Goal: Task Accomplishment & Management: Use online tool/utility

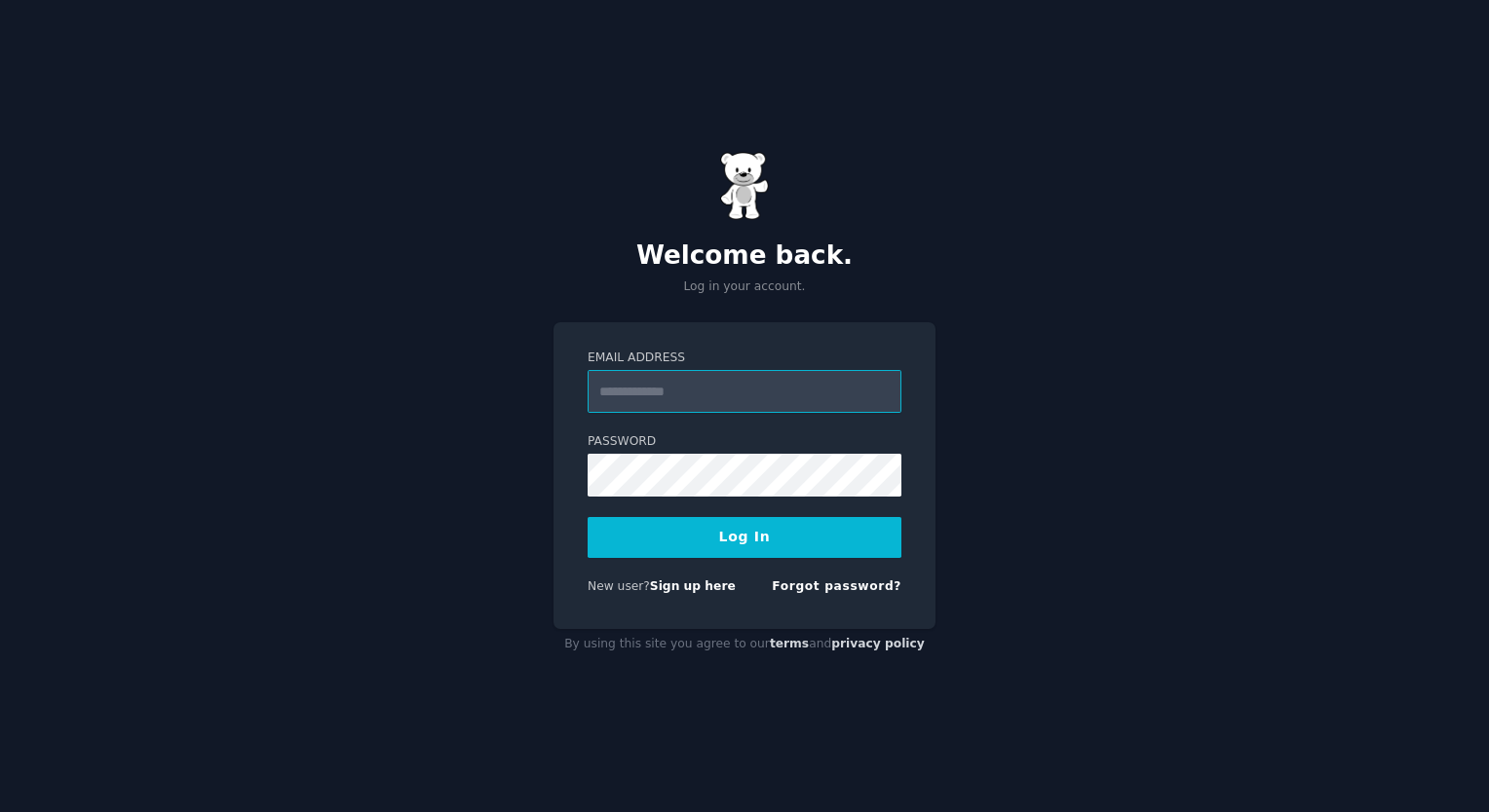
click at [744, 380] on input "Email Address" at bounding box center [744, 391] width 313 height 43
click at [581, 602] on div "Email Address Password Log In New user? Sign up here Forgot password?" at bounding box center [744, 475] width 382 height 306
click at [754, 394] on input "Email Address" at bounding box center [744, 391] width 313 height 43
type input "**********"
click at [842, 525] on button "Log In" at bounding box center [744, 537] width 313 height 41
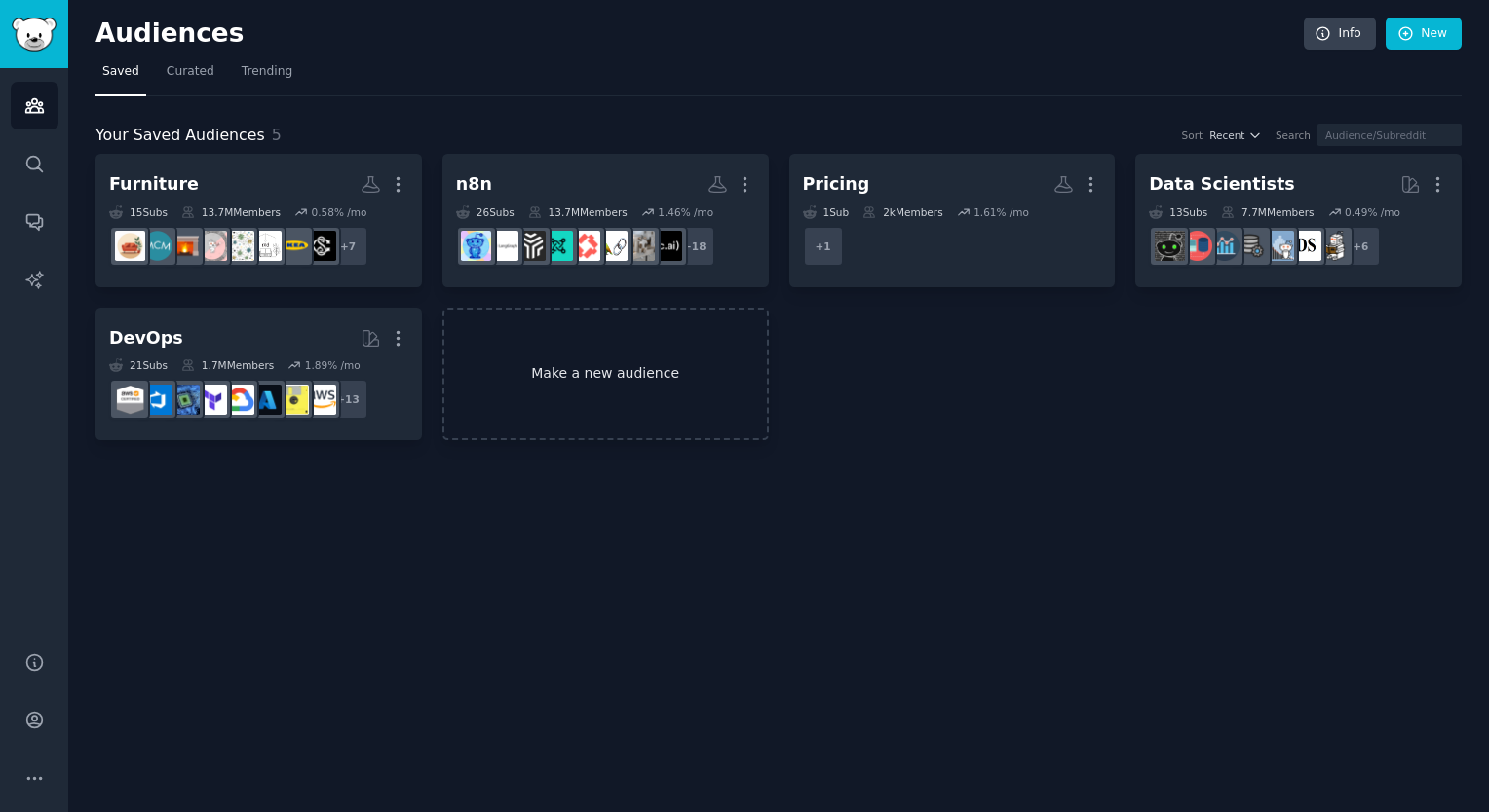
click at [637, 359] on link "Make a new audience" at bounding box center [605, 374] width 326 height 134
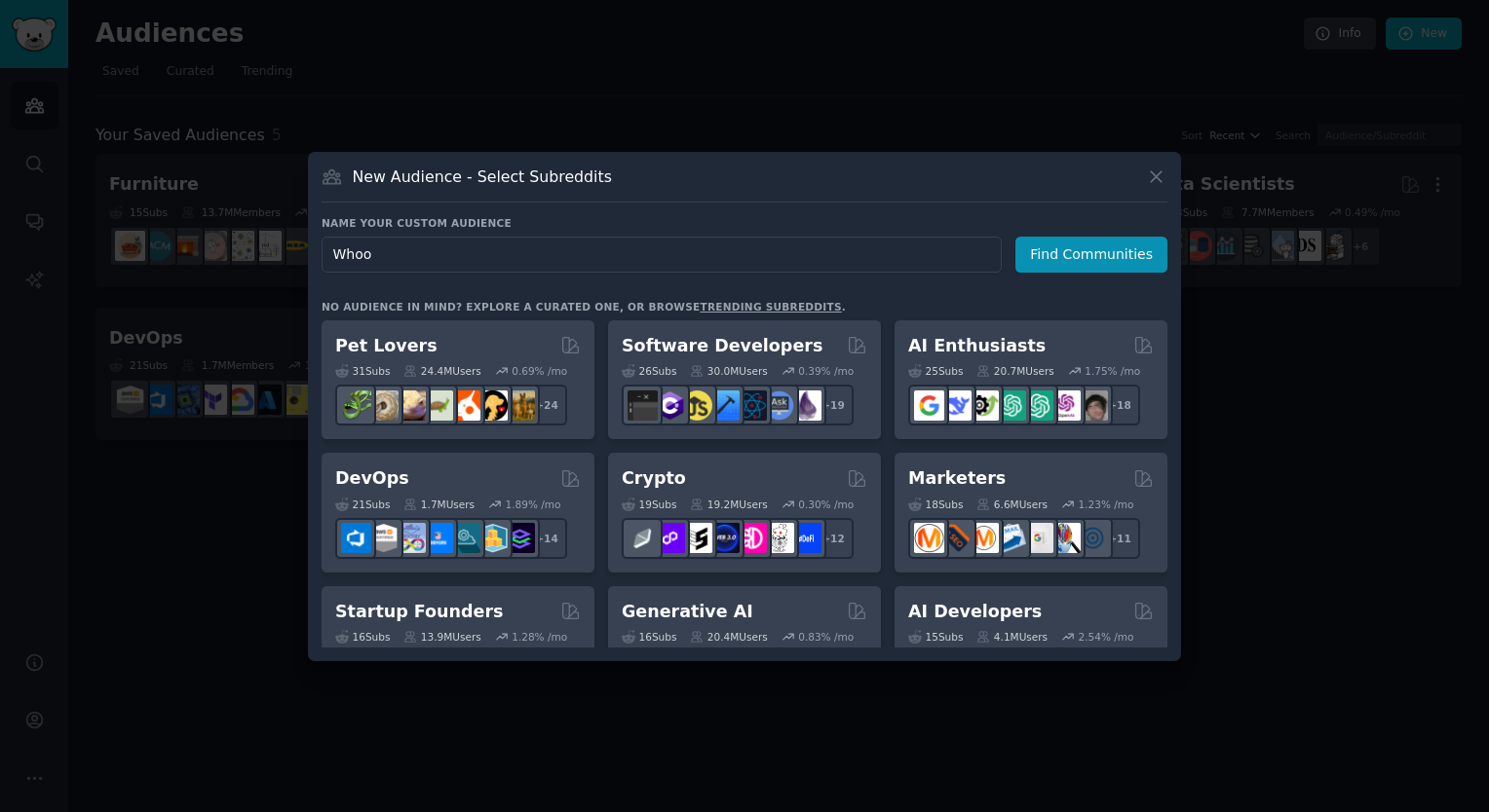
type input "Whoop"
click button "Find Communities" at bounding box center [1091, 255] width 152 height 36
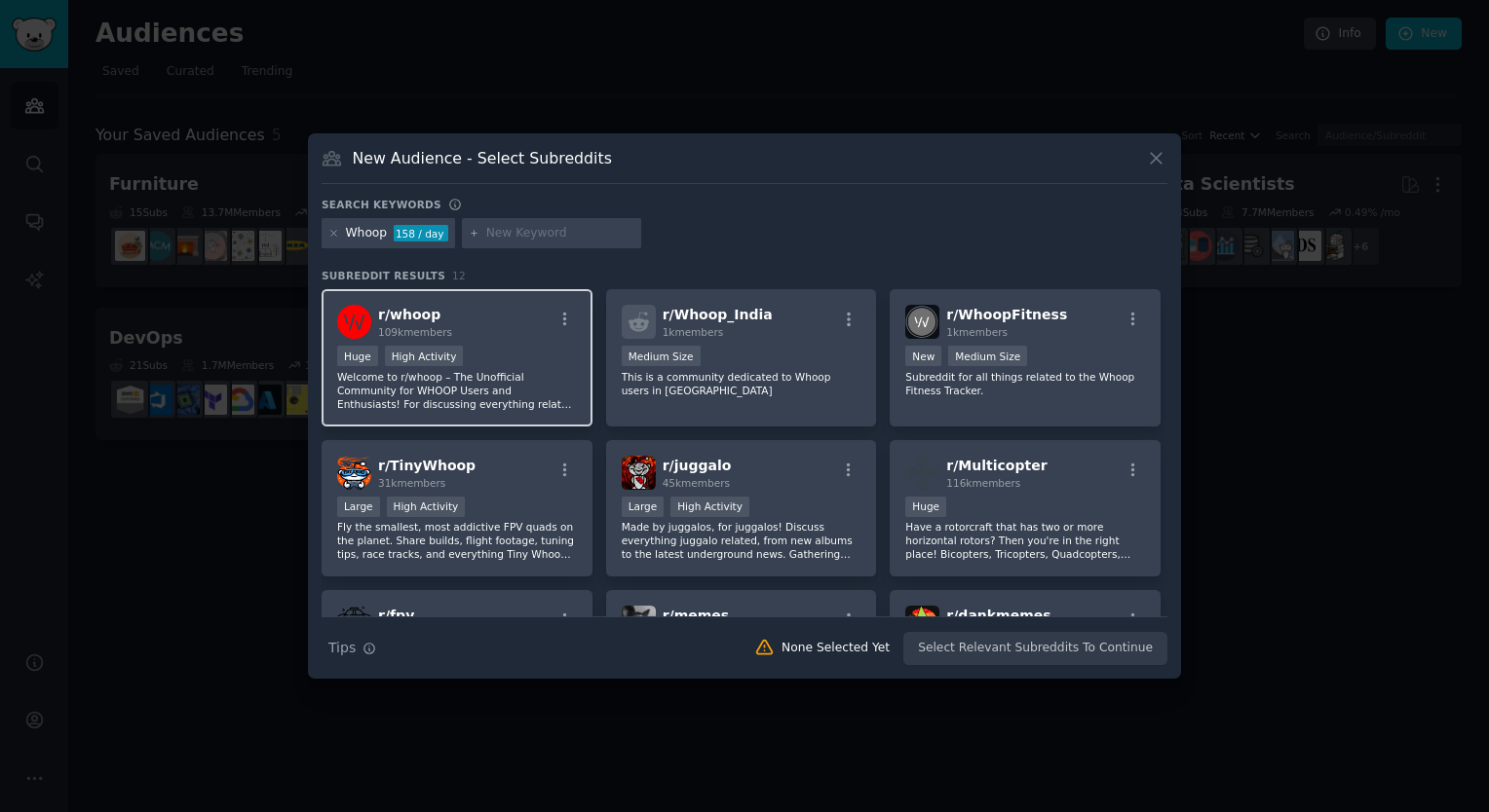
click at [518, 320] on div "r/ whoop 109k members" at bounding box center [457, 321] width 240 height 34
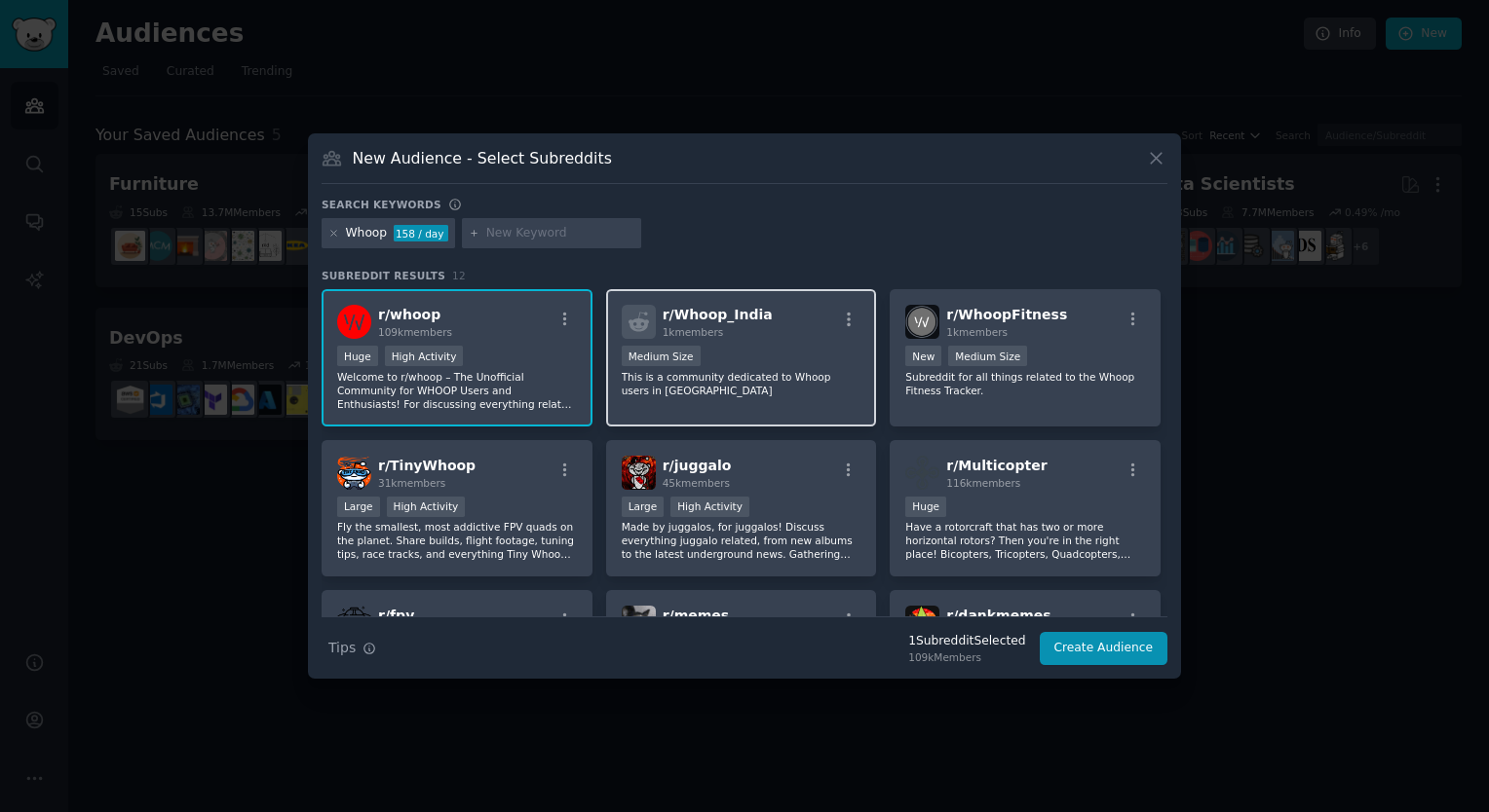
click at [813, 344] on div "r/ Whoop_India 1k members 1000 - 10,000 members Medium Size This is a community…" at bounding box center [741, 358] width 271 height 138
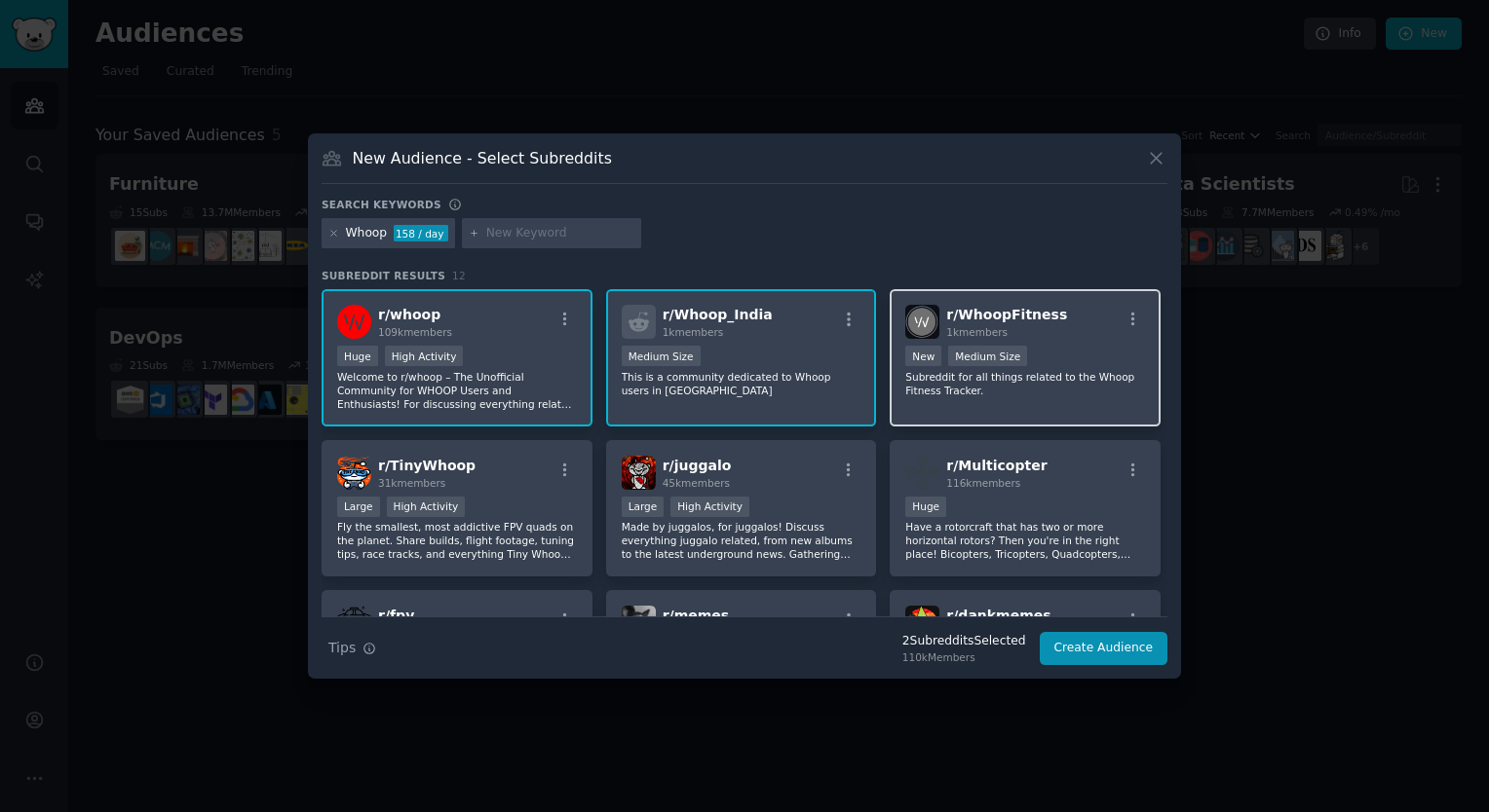
click at [1055, 357] on div "New Medium Size" at bounding box center [1026, 358] width 240 height 25
click at [770, 366] on div "1000 - 10,000 members Medium Size" at bounding box center [742, 358] width 240 height 25
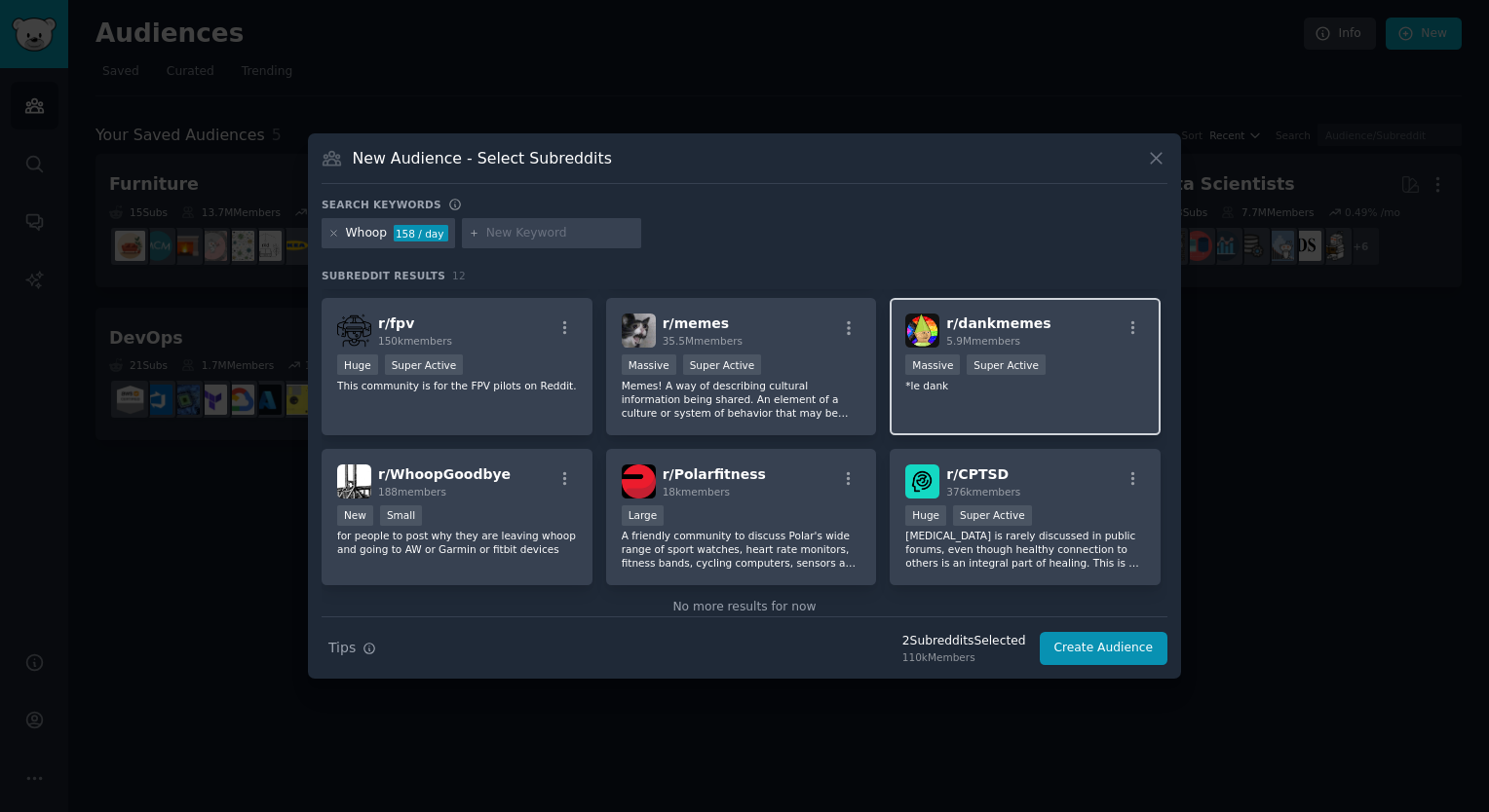
scroll to position [325, 0]
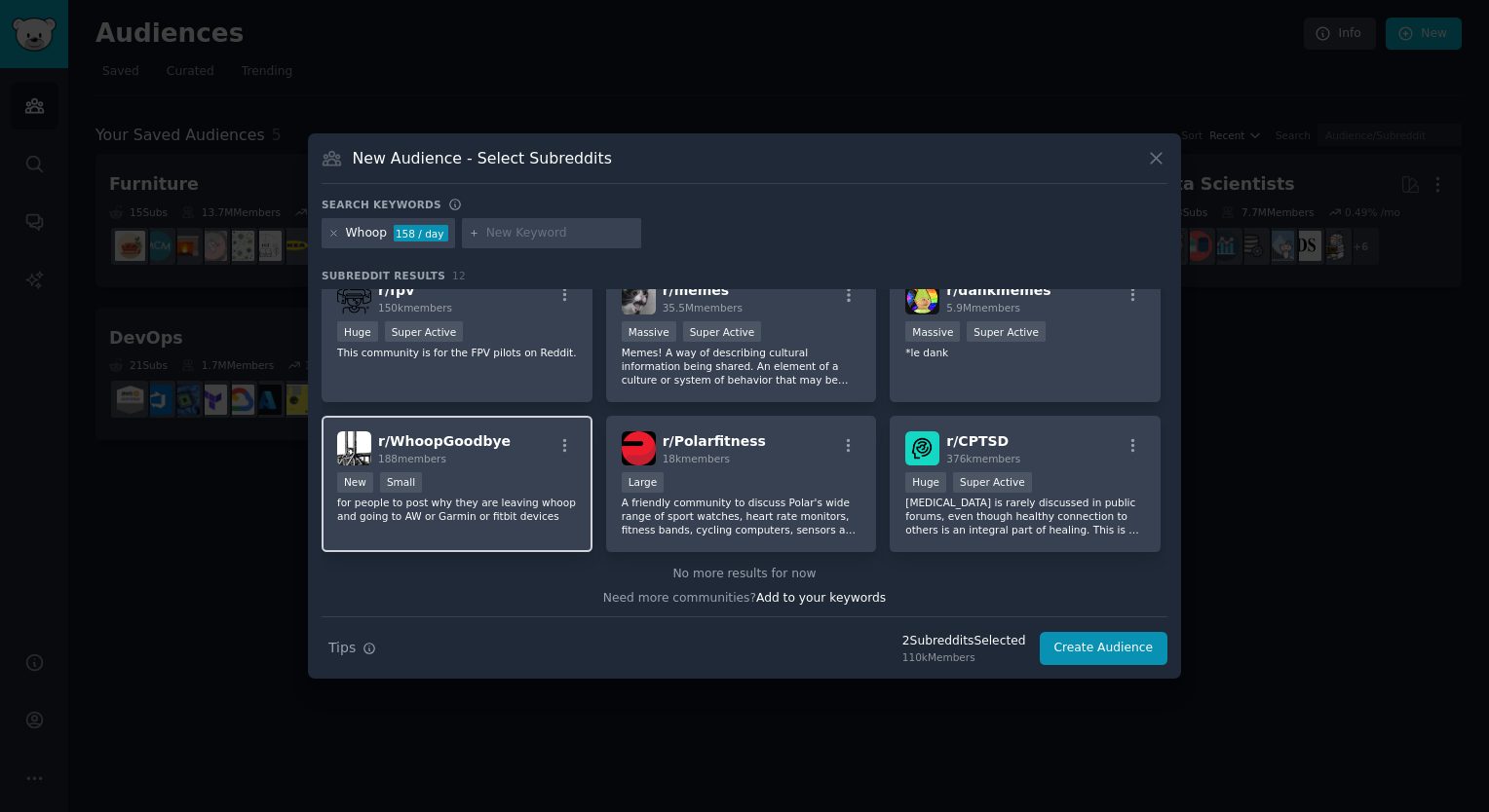
click at [521, 510] on p "for people to post why they are leaving whoop and going to AW or Garmin or fitb…" at bounding box center [457, 510] width 240 height 28
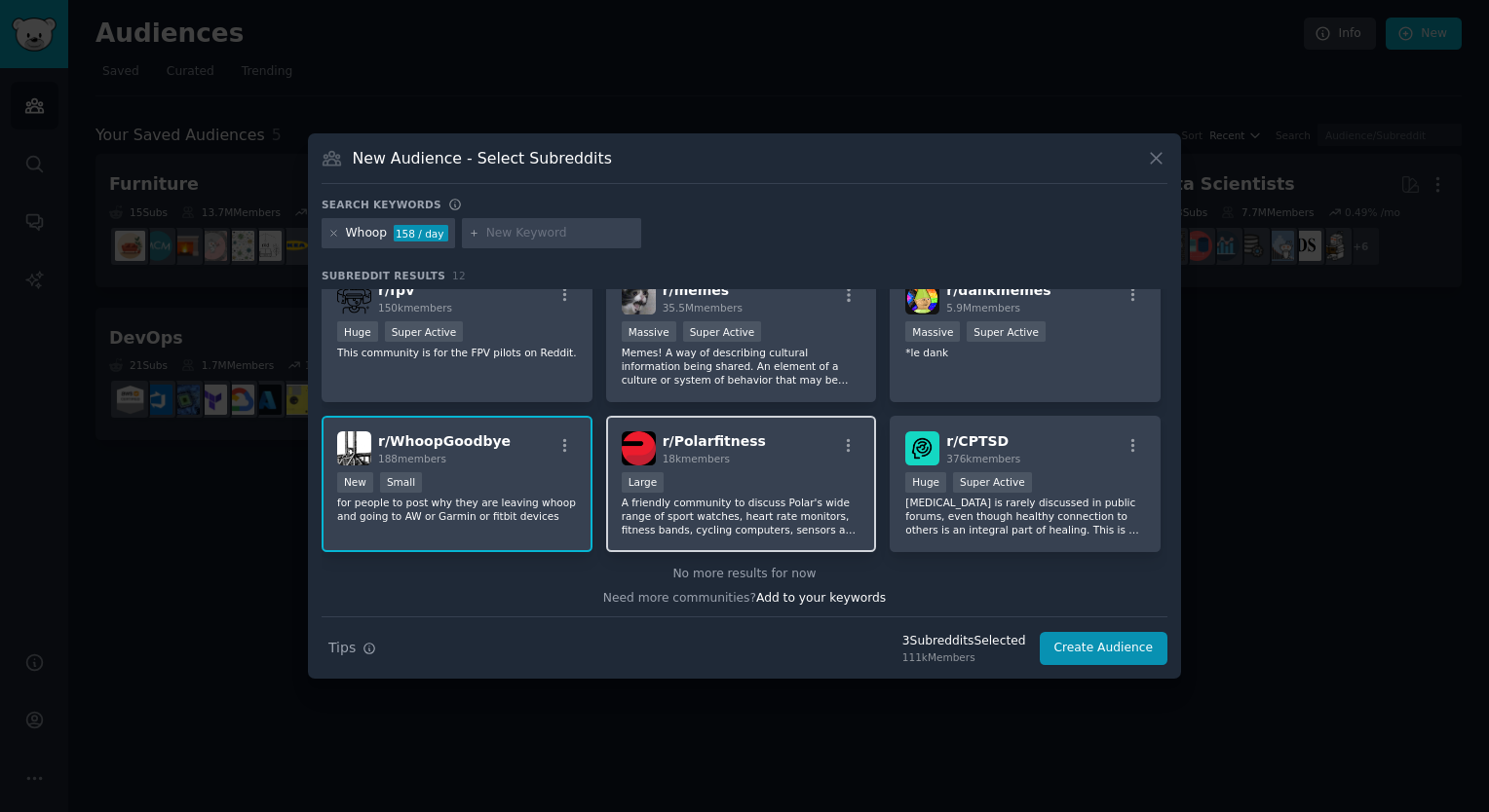
click at [808, 517] on p "A friendly community to discuss Polar's wide range of sport watches, heart rate…" at bounding box center [742, 516] width 240 height 41
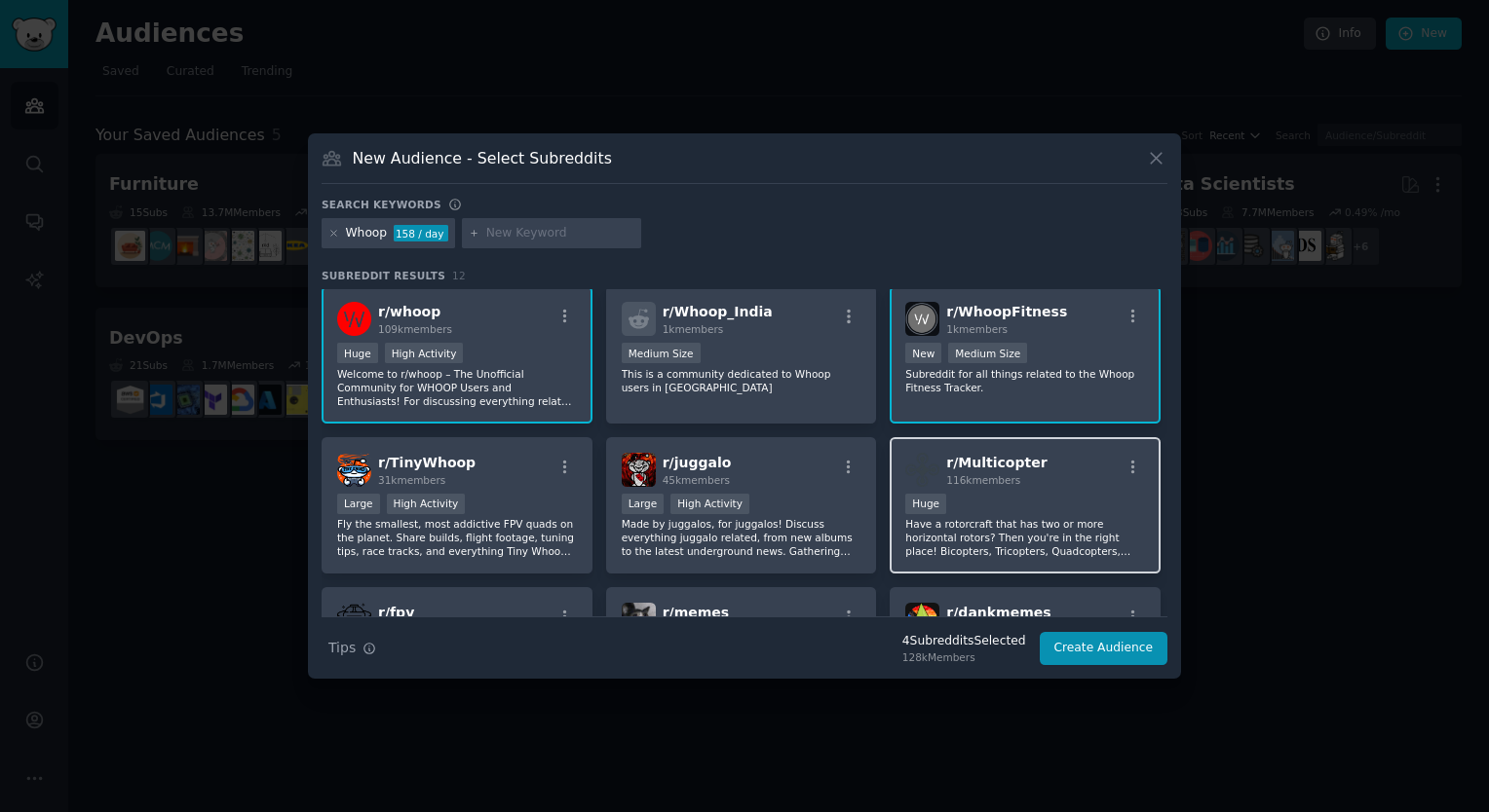
scroll to position [0, 0]
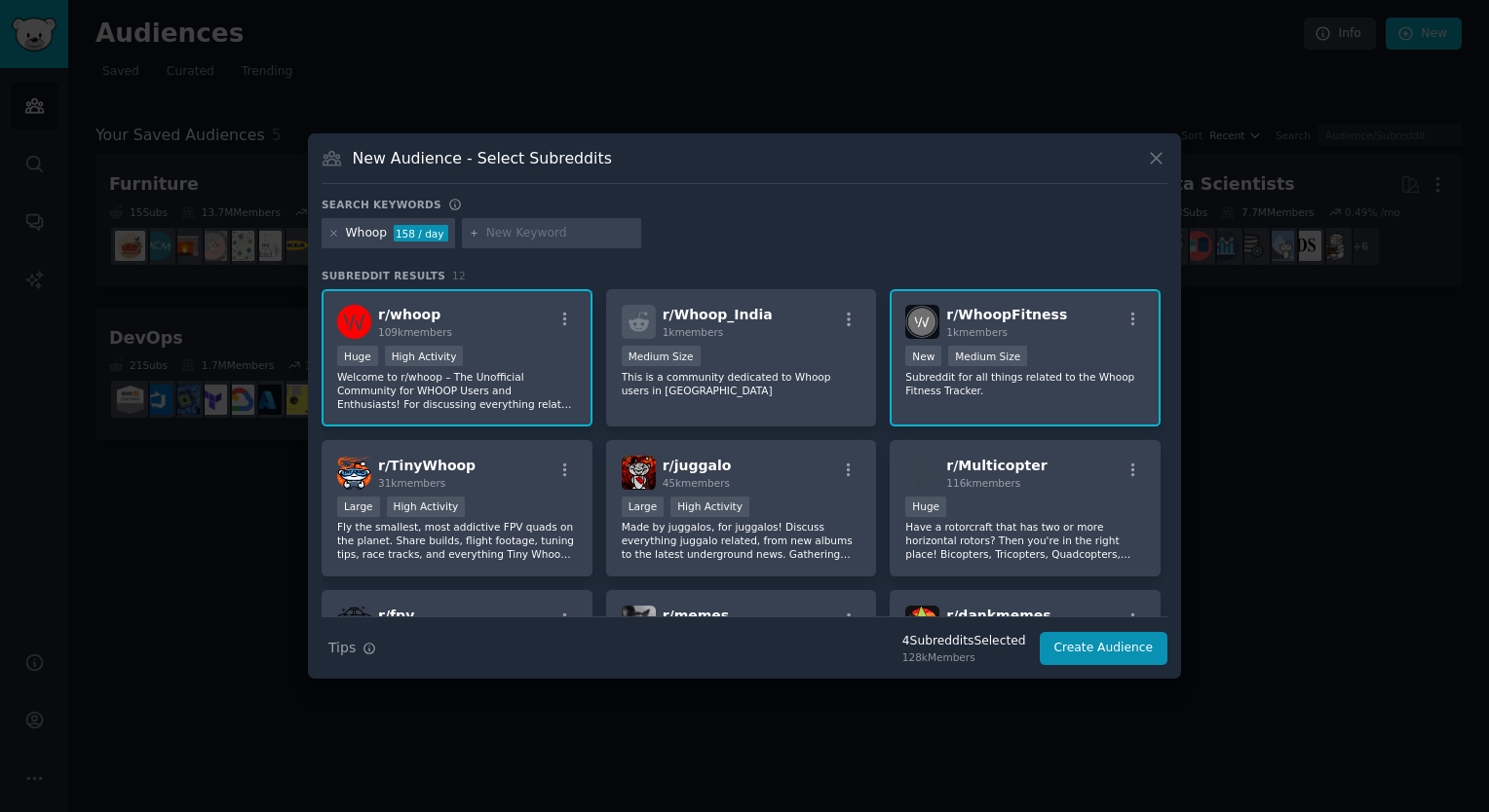
click at [561, 239] on input "text" at bounding box center [559, 234] width 148 height 18
type input "d"
type input "apple watch"
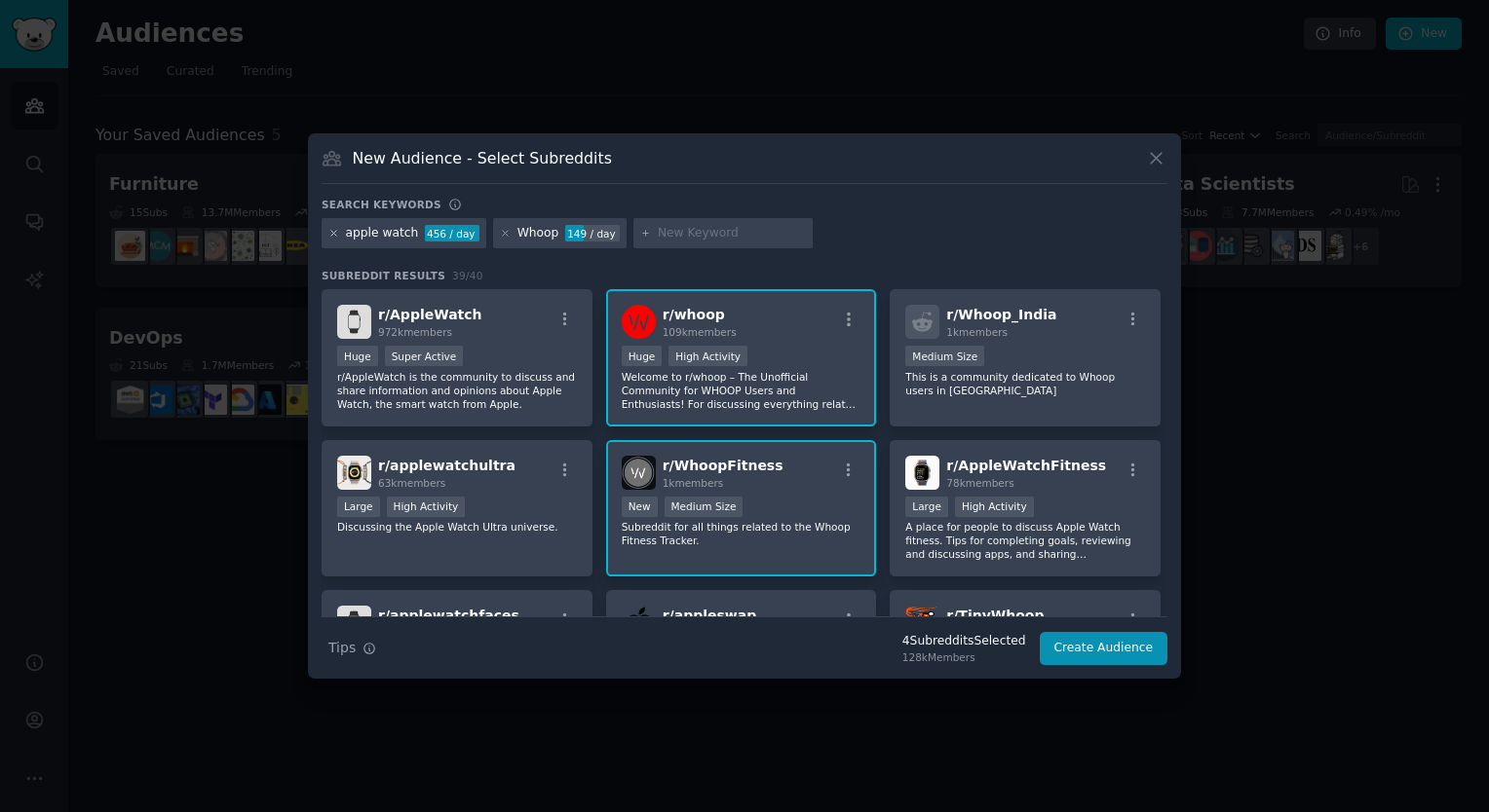
click at [332, 236] on icon at bounding box center [333, 233] width 11 height 11
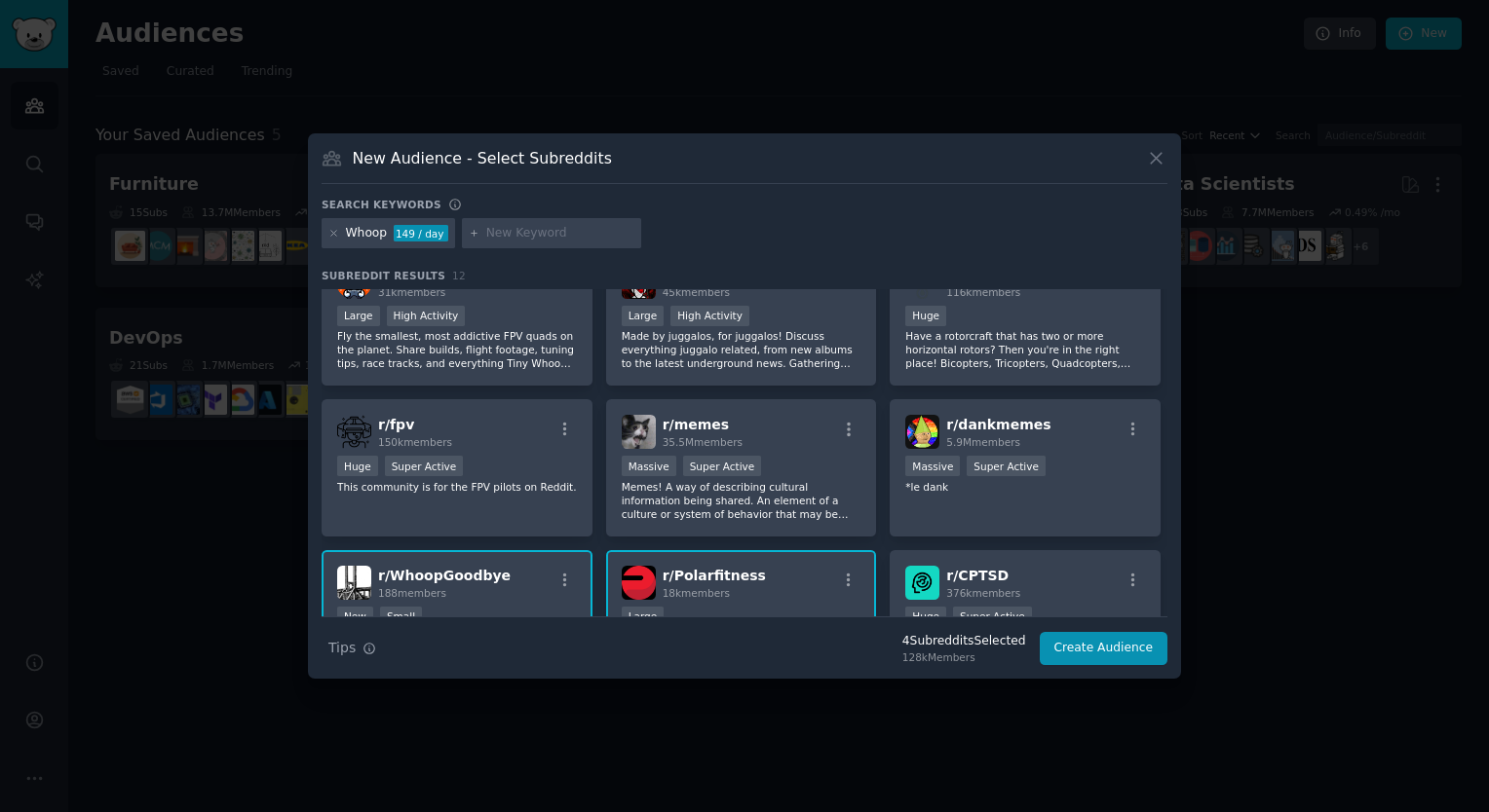
scroll to position [194, 0]
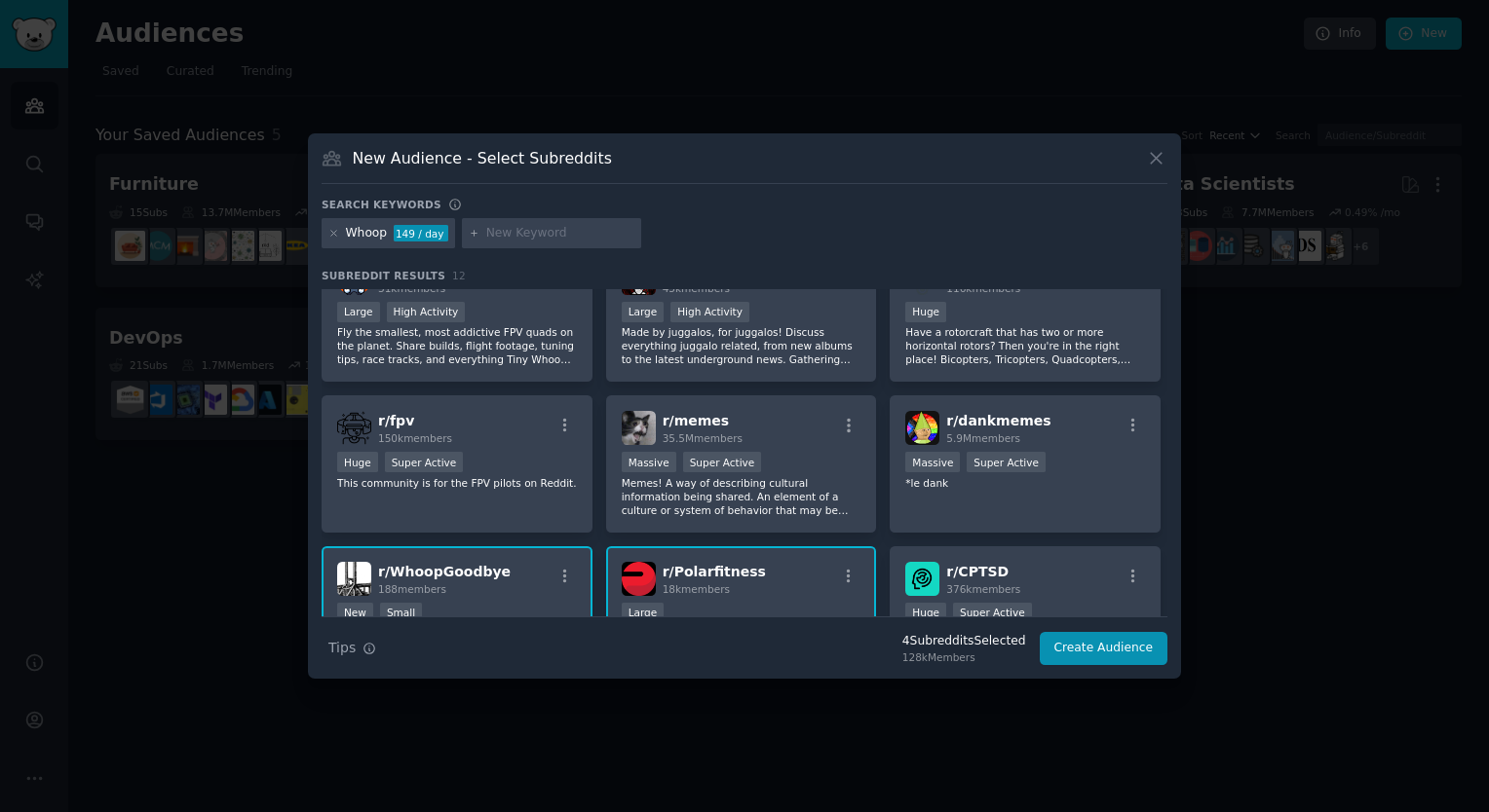
click at [581, 222] on div at bounding box center [552, 233] width 180 height 31
click at [577, 232] on input "text" at bounding box center [559, 234] width 148 height 18
type input "Oura"
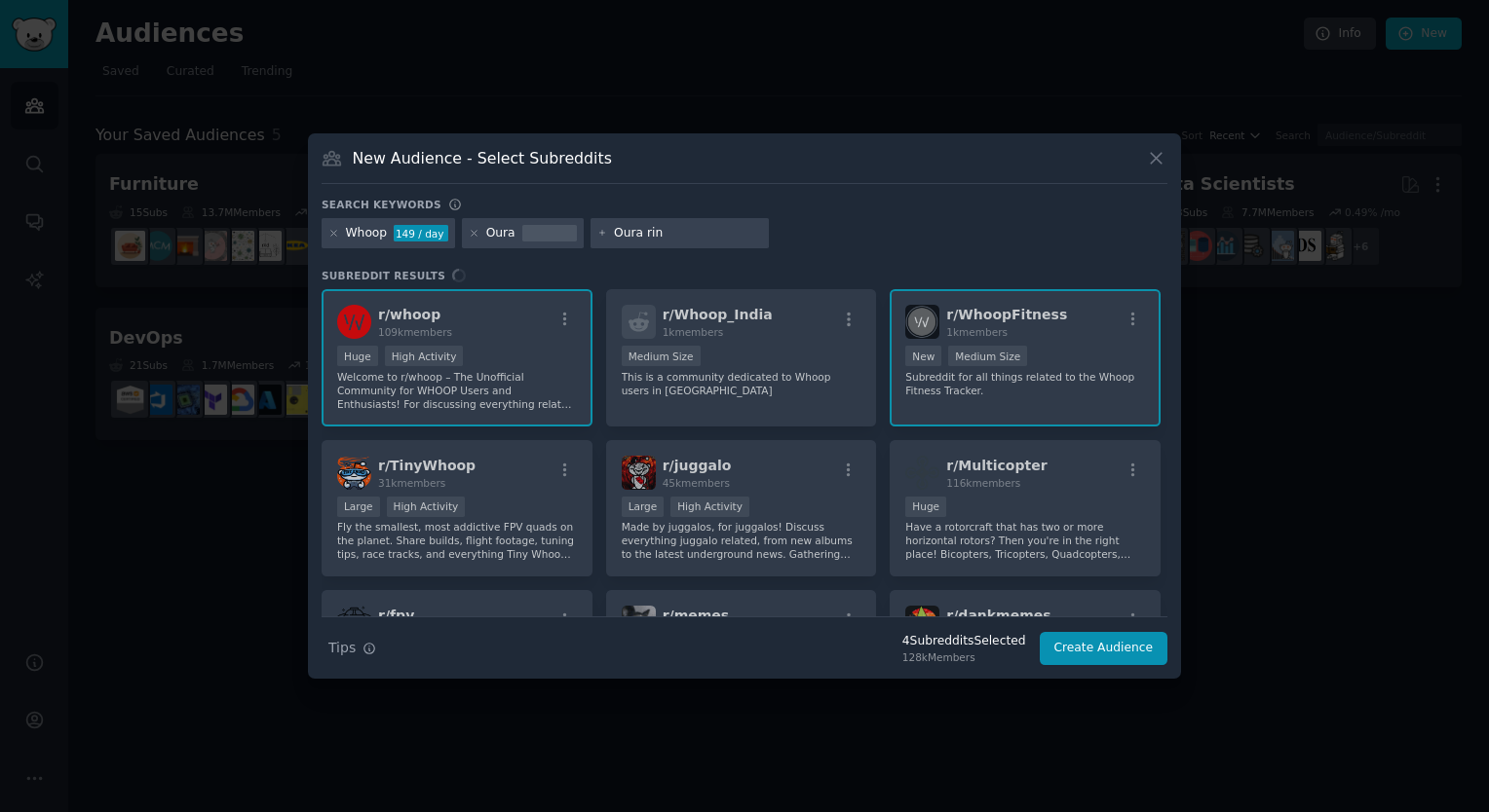
type input "Oura ring"
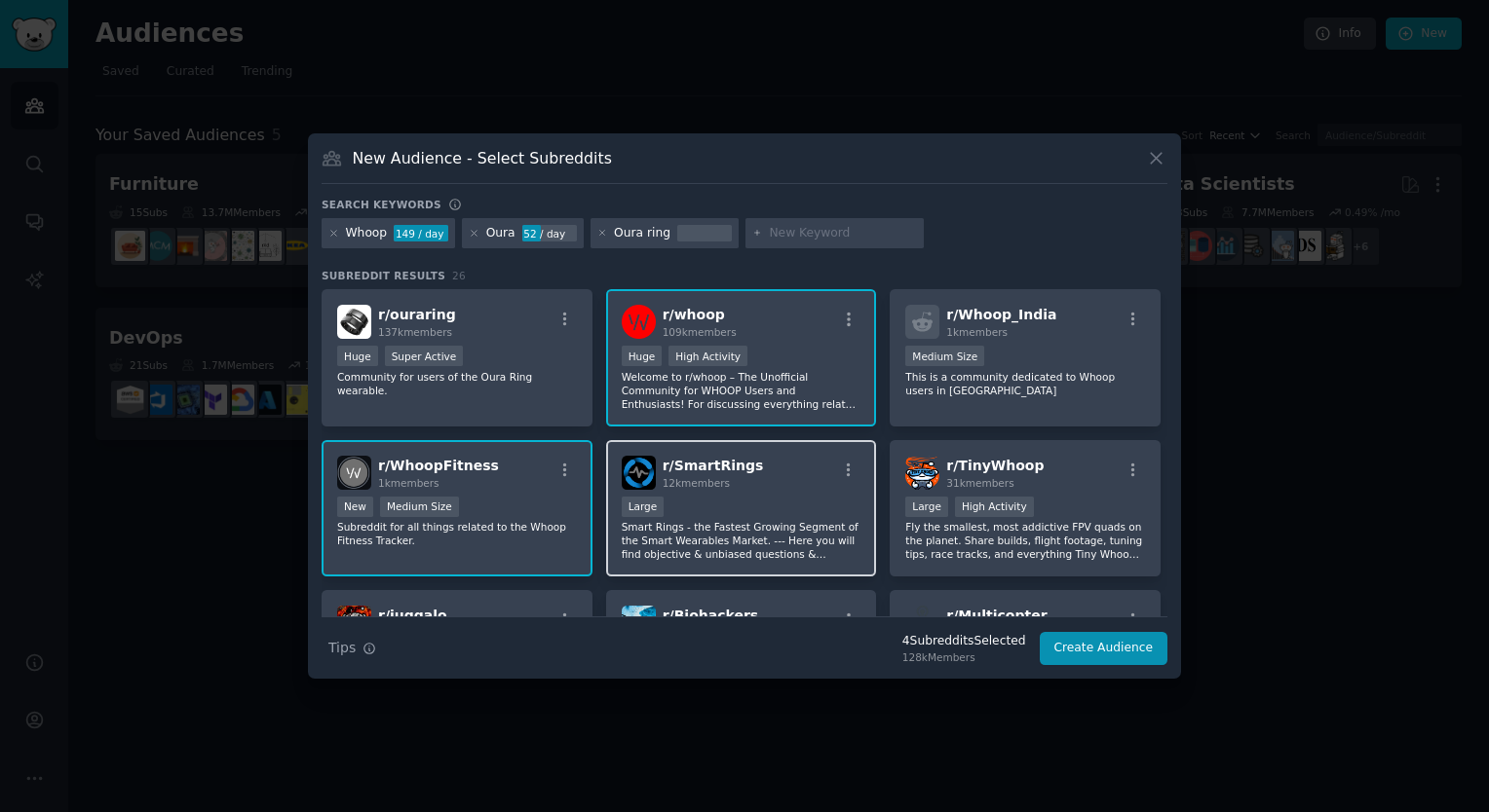
click at [686, 479] on span "12k members" at bounding box center [696, 483] width 67 height 12
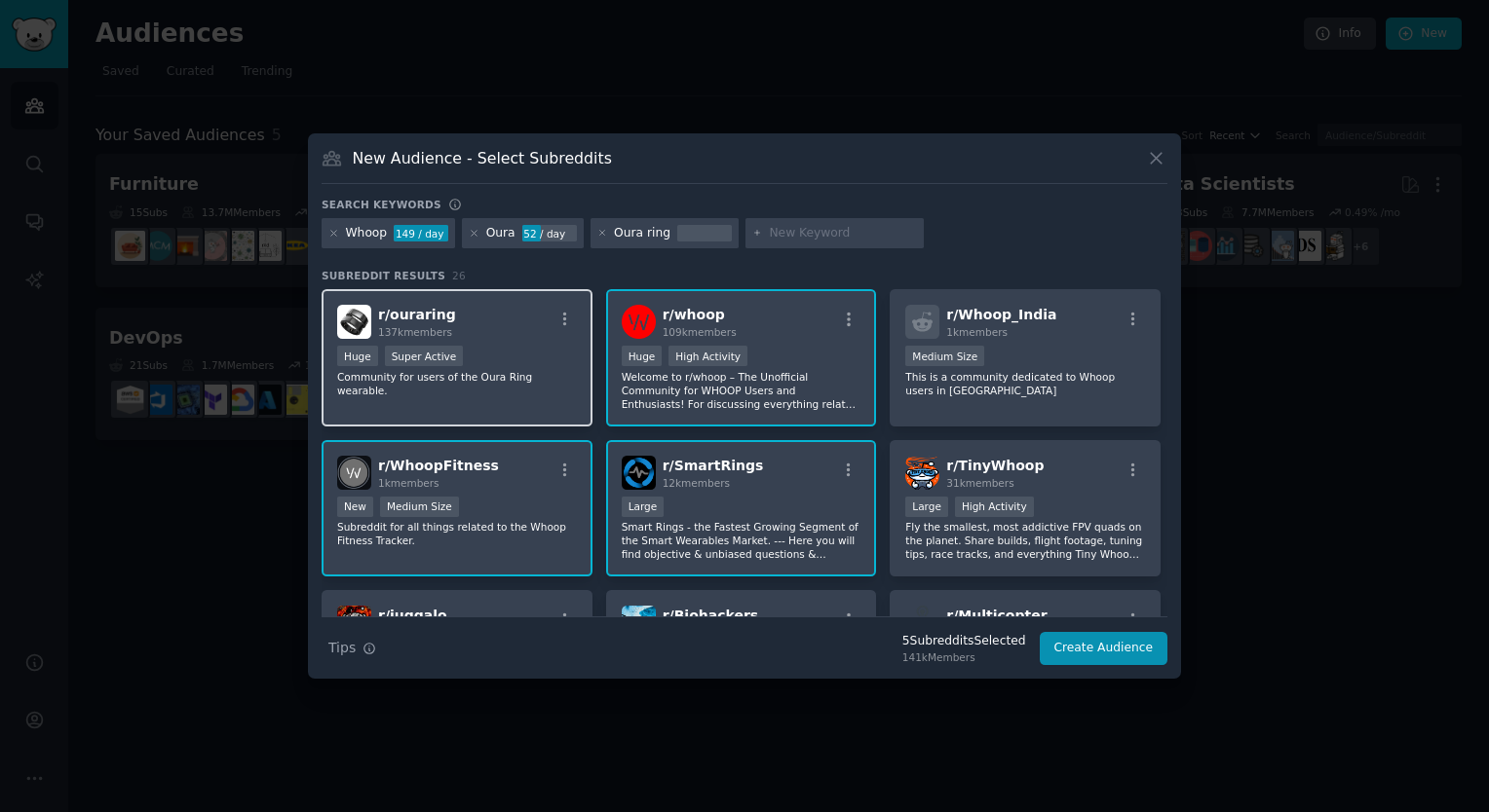
click at [491, 373] on p "Community for users of the Oura Ring wearable." at bounding box center [457, 384] width 240 height 28
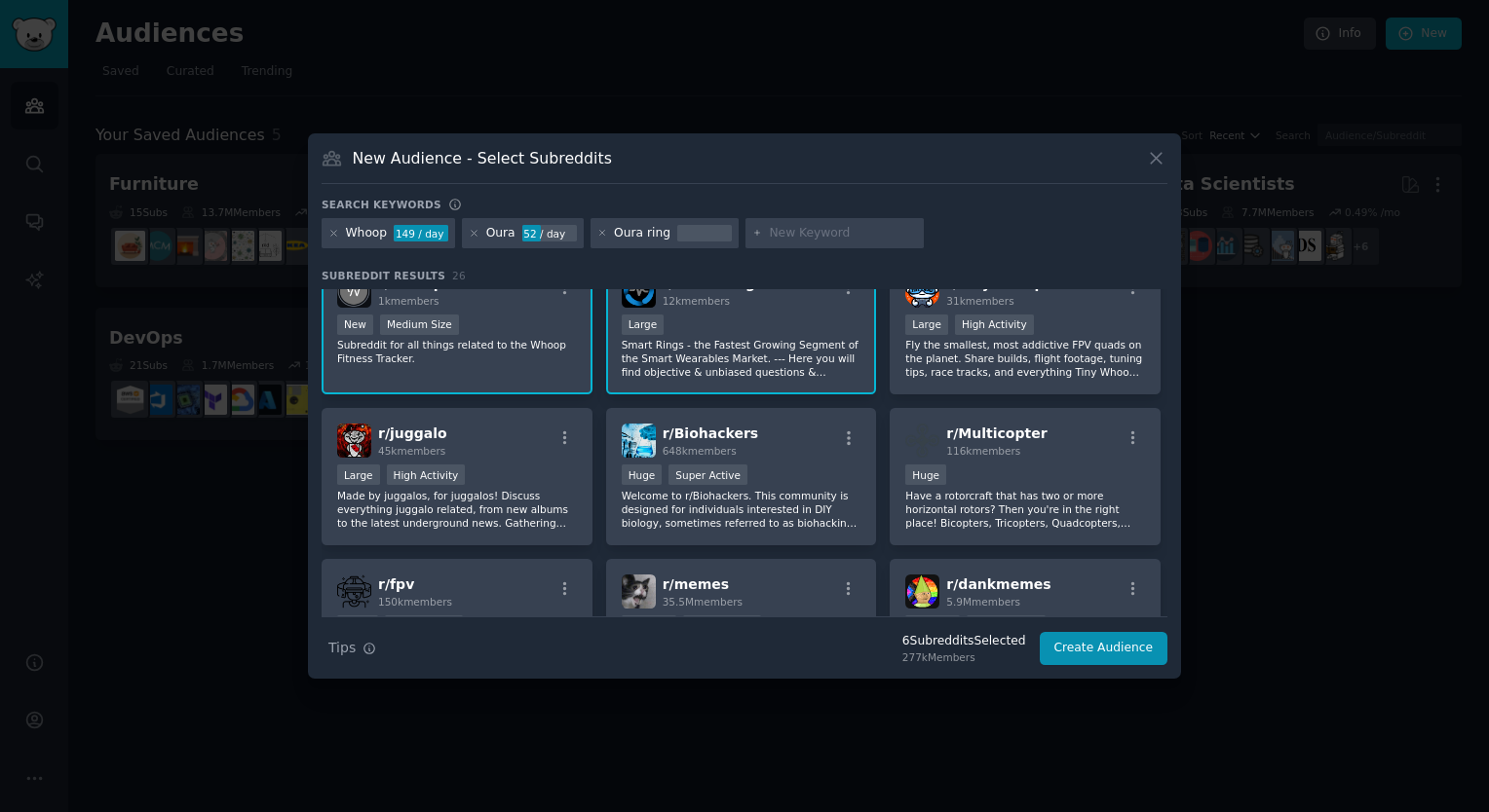
scroll to position [194, 0]
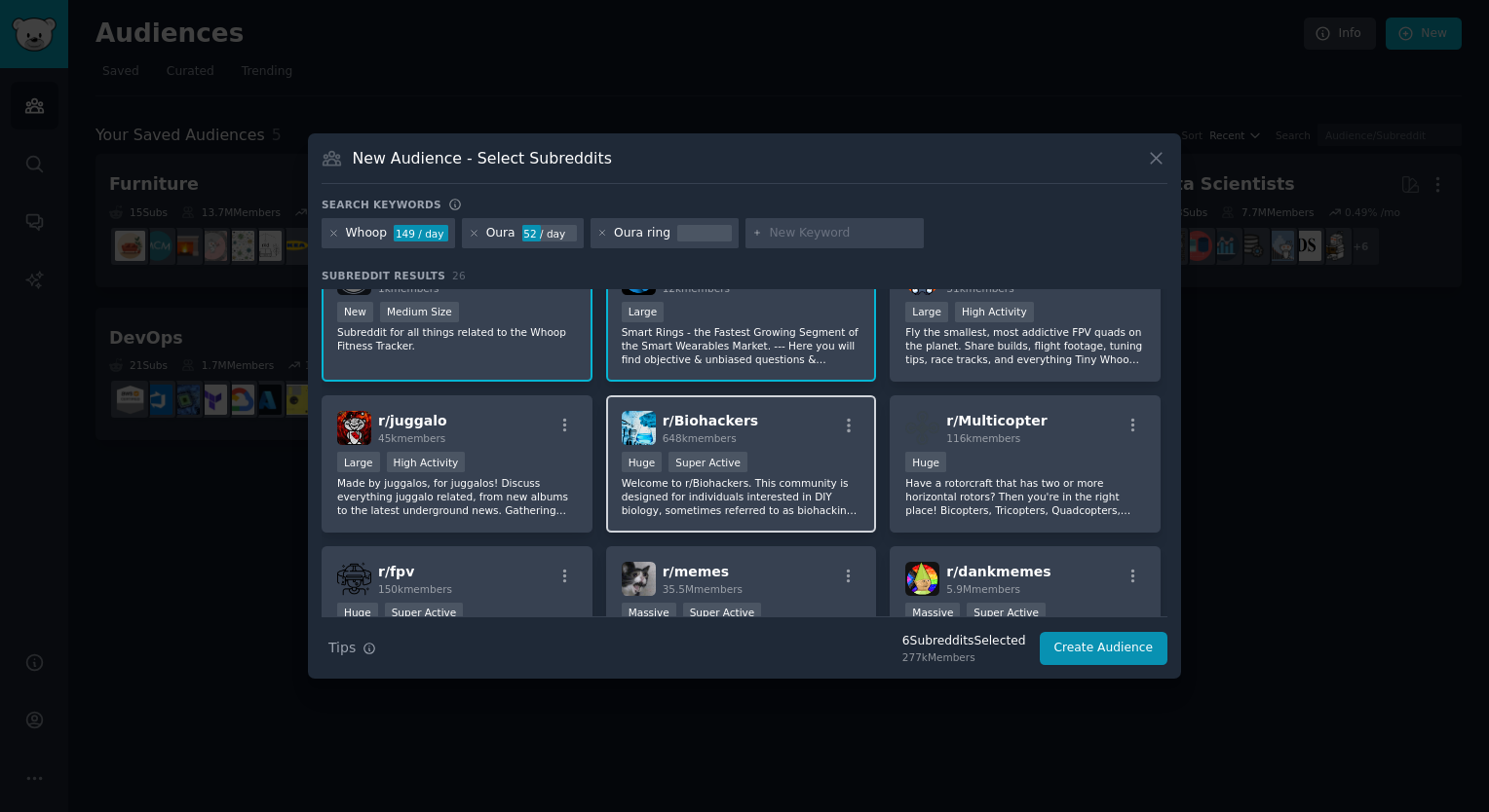
click at [760, 418] on div "r/ Biohackers 648k members" at bounding box center [742, 428] width 240 height 34
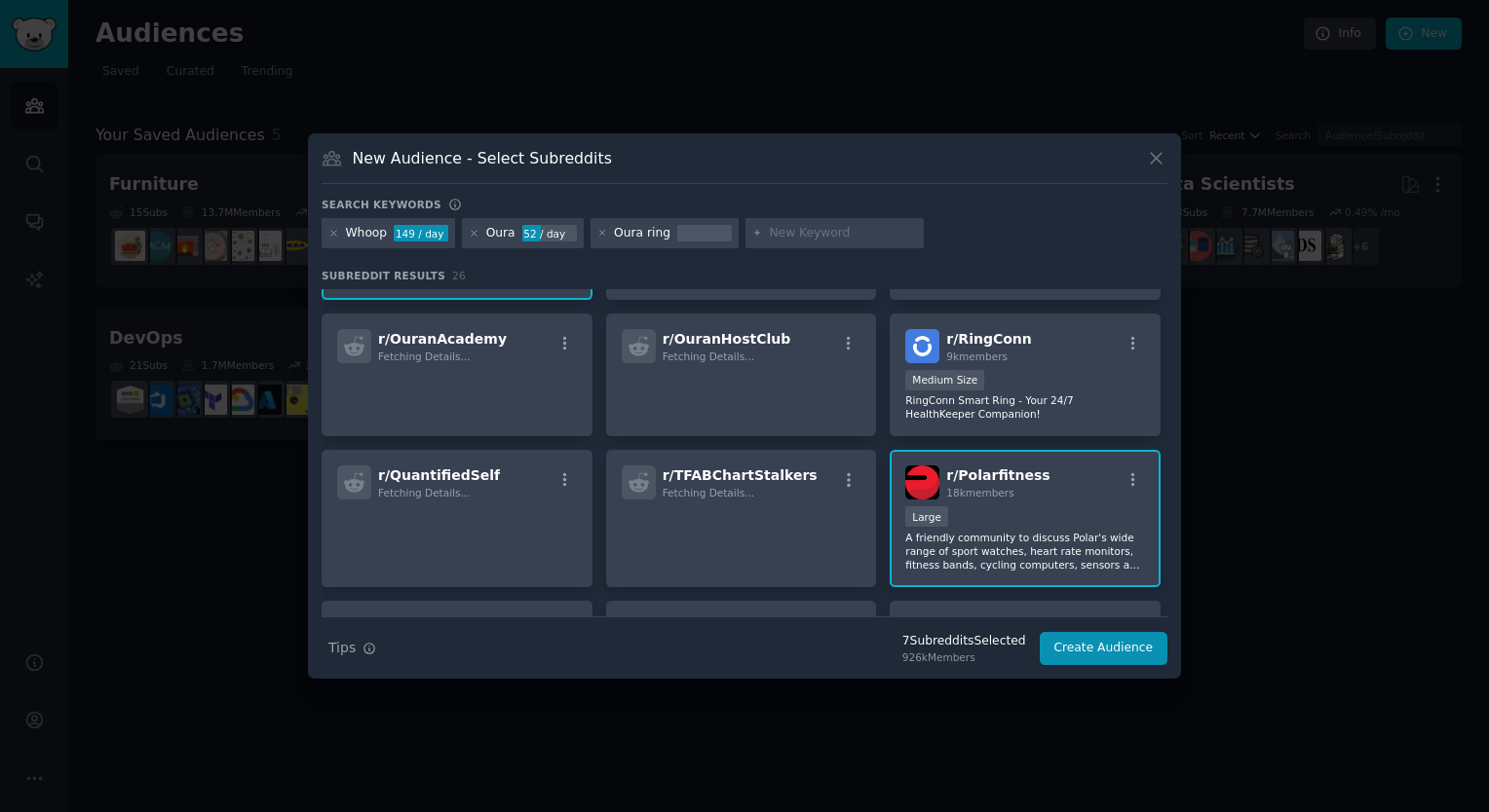
scroll to position [779, 0]
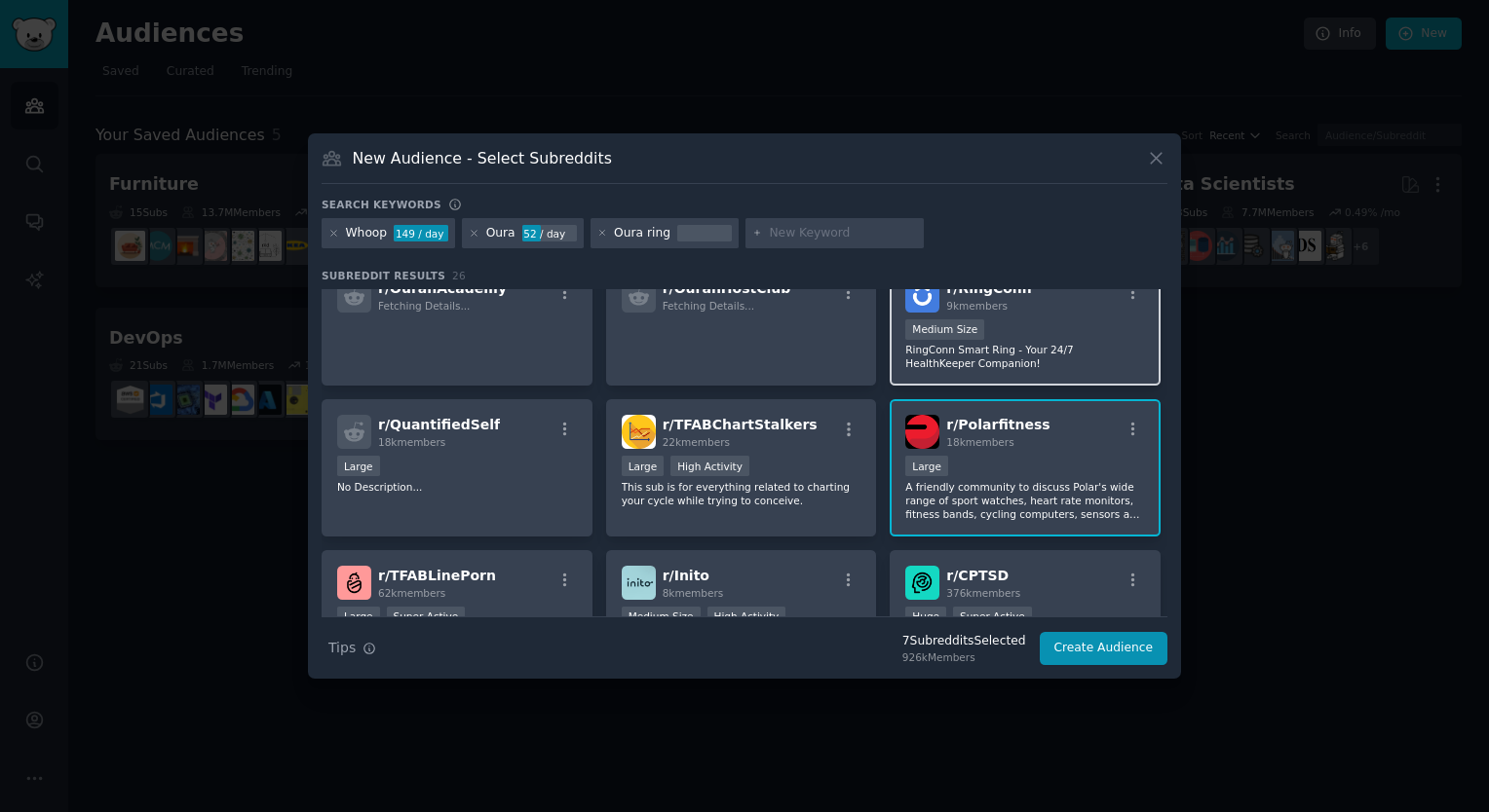
click at [1014, 365] on p "RingConn Smart Ring - Your 24/7 HealthKeeper Companion!" at bounding box center [1026, 357] width 240 height 28
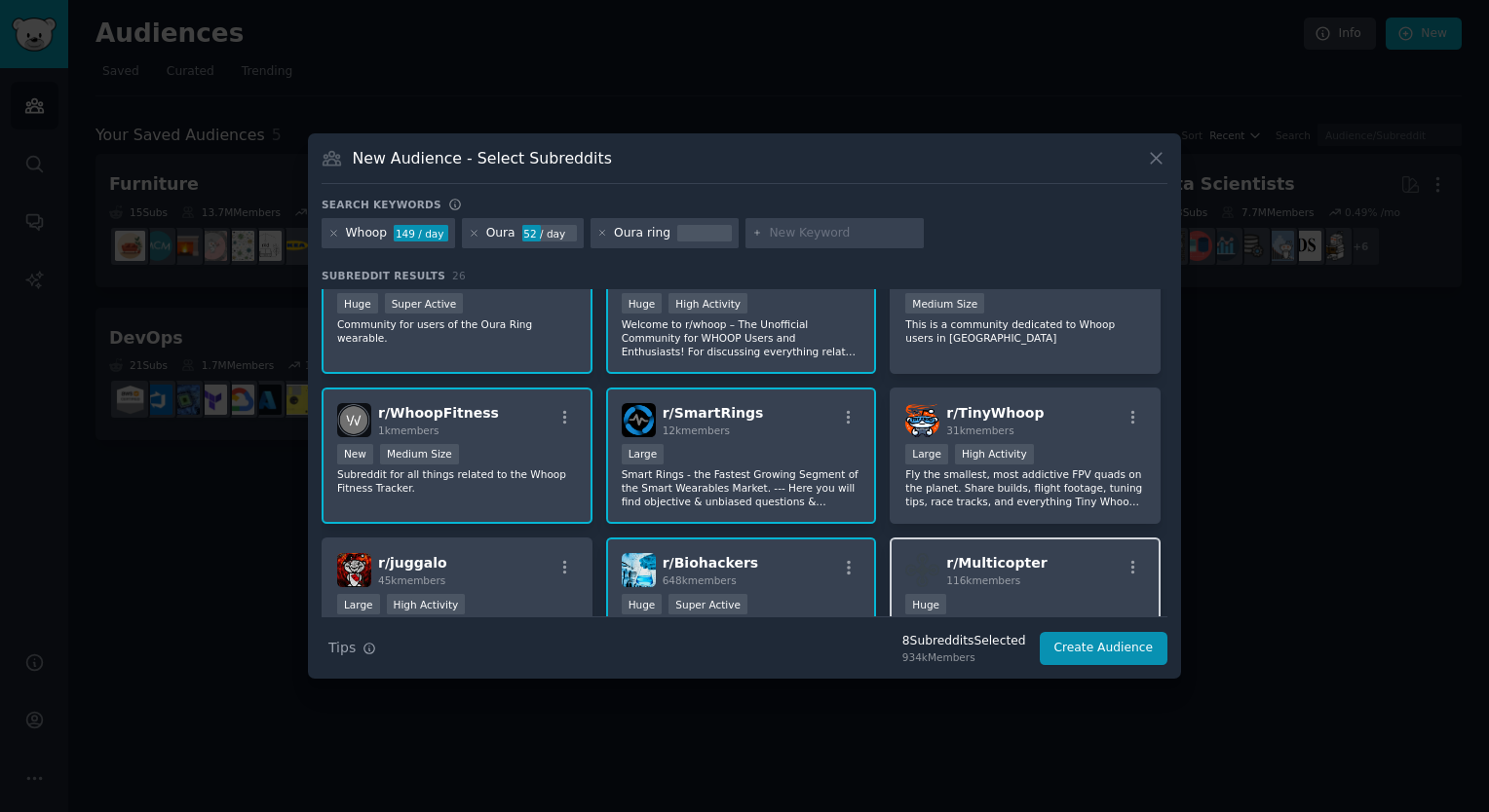
scroll to position [97, 0]
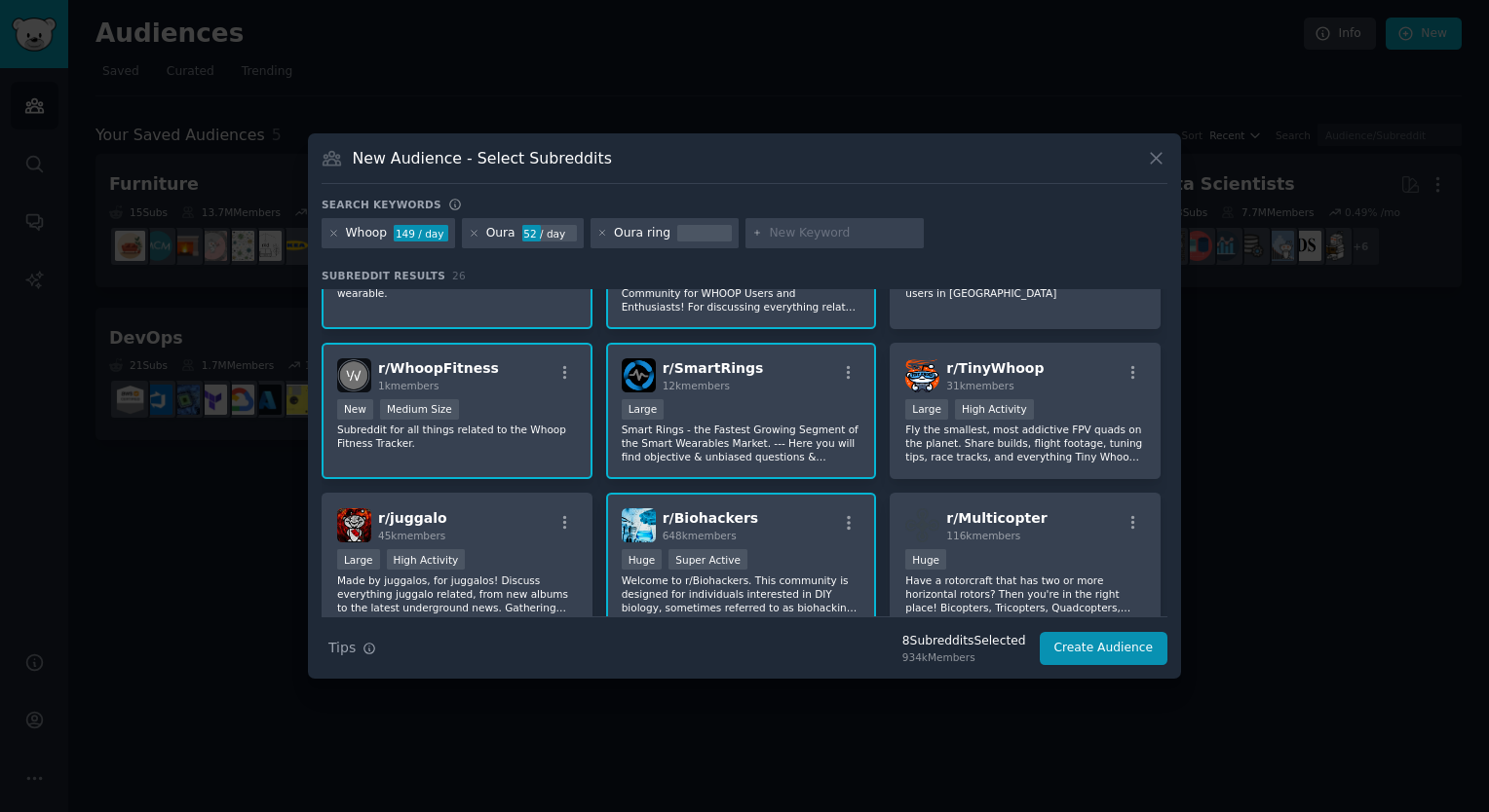
click at [751, 430] on p "Smart Rings - the Fastest Growing Segment of the Smart Wearables Market. --- He…" at bounding box center [742, 442] width 240 height 41
click at [768, 525] on div "r/ Biohackers 648k members" at bounding box center [742, 525] width 240 height 34
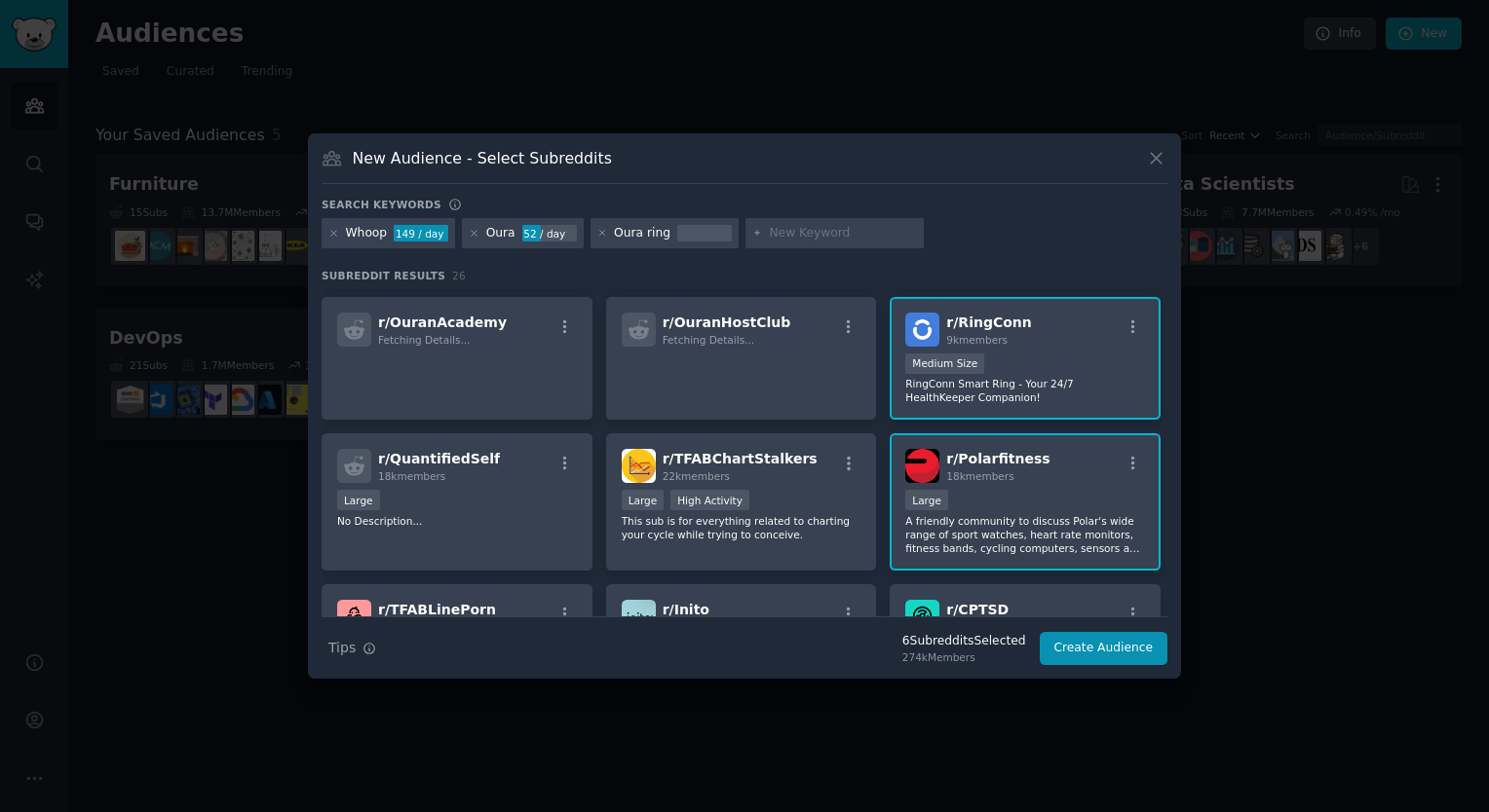
scroll to position [779, 0]
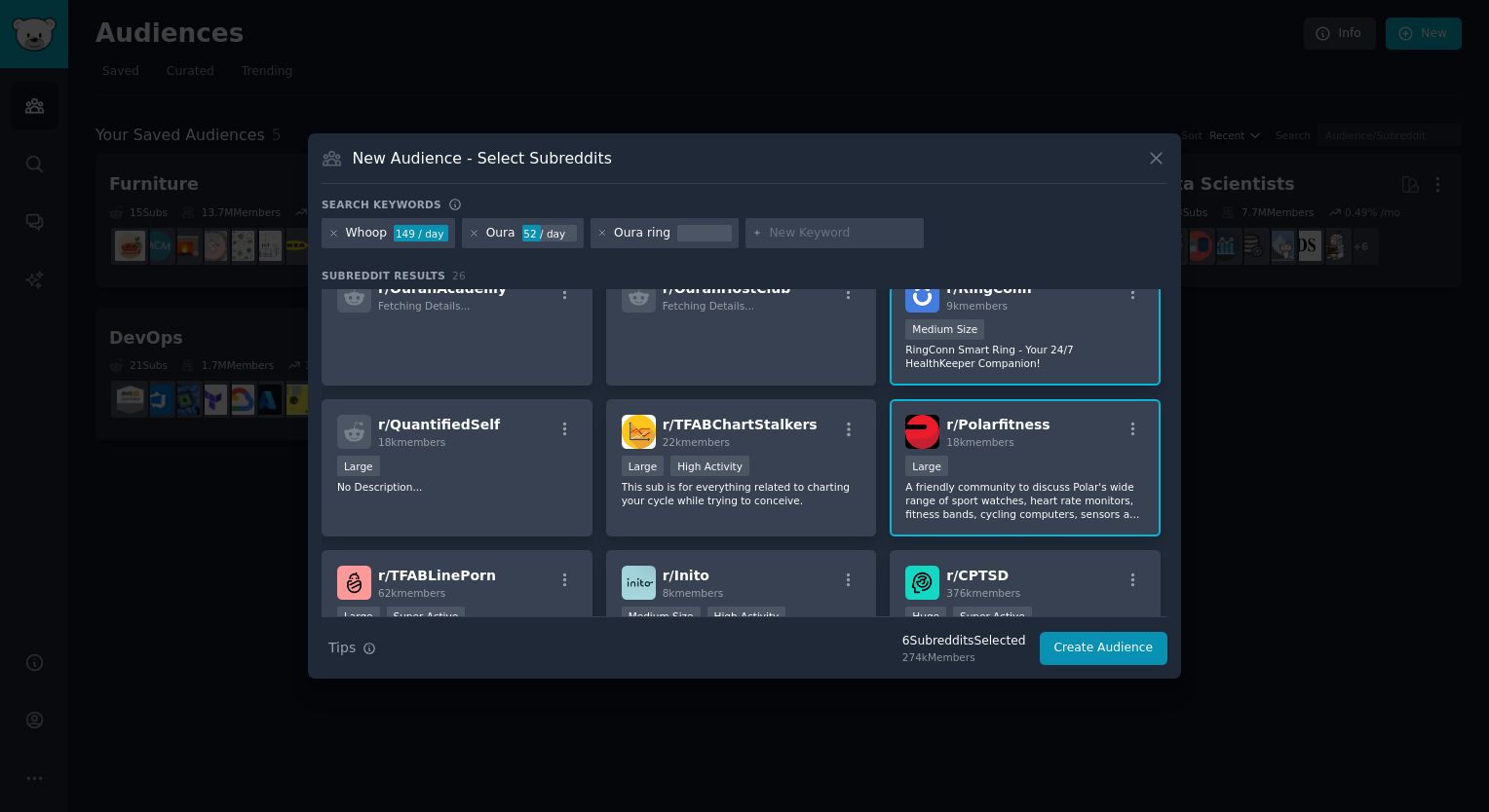
click at [991, 350] on p "RingConn Smart Ring - Your 24/7 HealthKeeper Companion!" at bounding box center [1026, 357] width 240 height 28
click at [991, 446] on div "r/ Polarfitness 18k members 10,000 - 100,000 members Large A friendly community…" at bounding box center [1025, 468] width 271 height 138
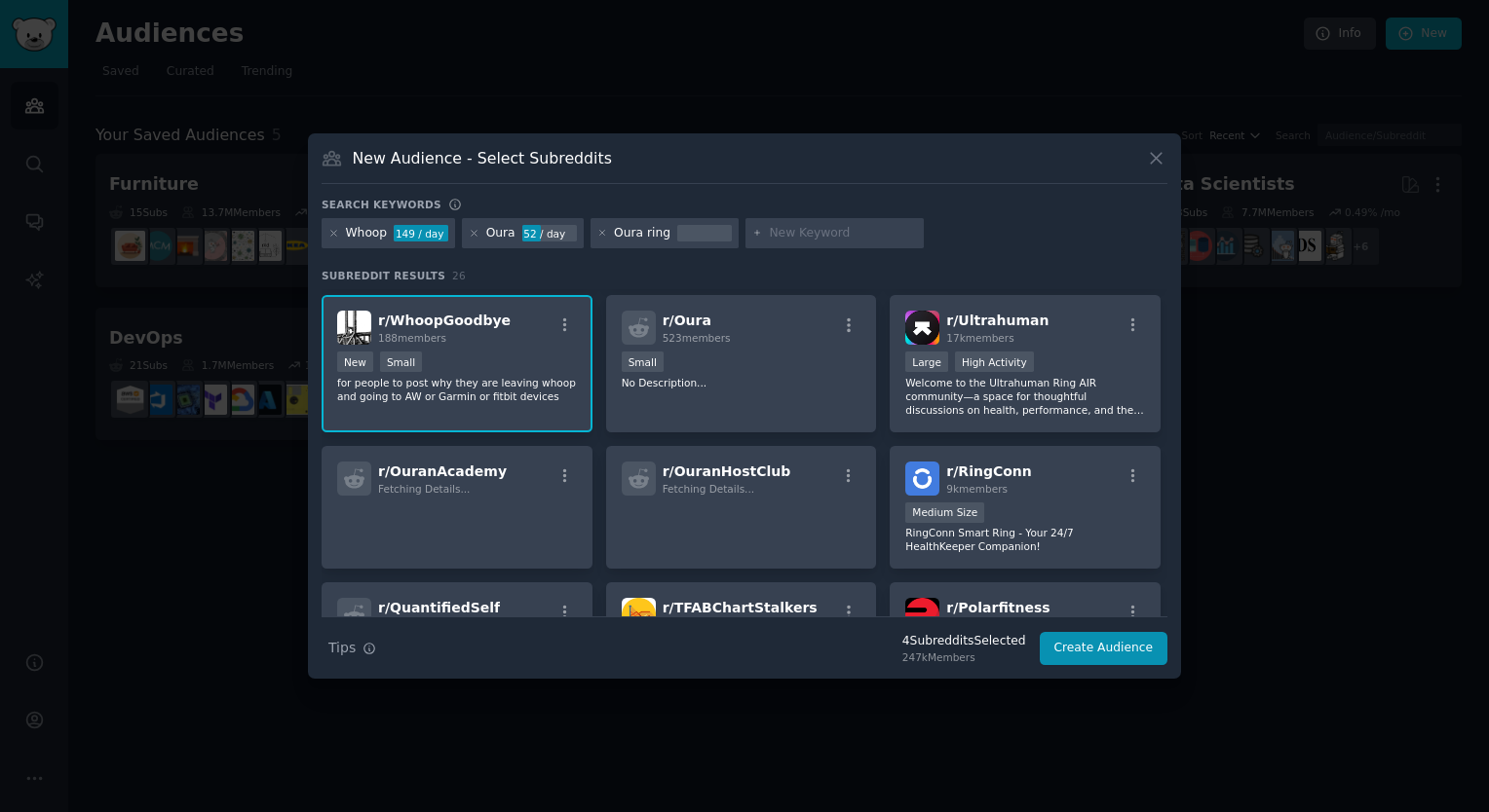
scroll to position [584, 0]
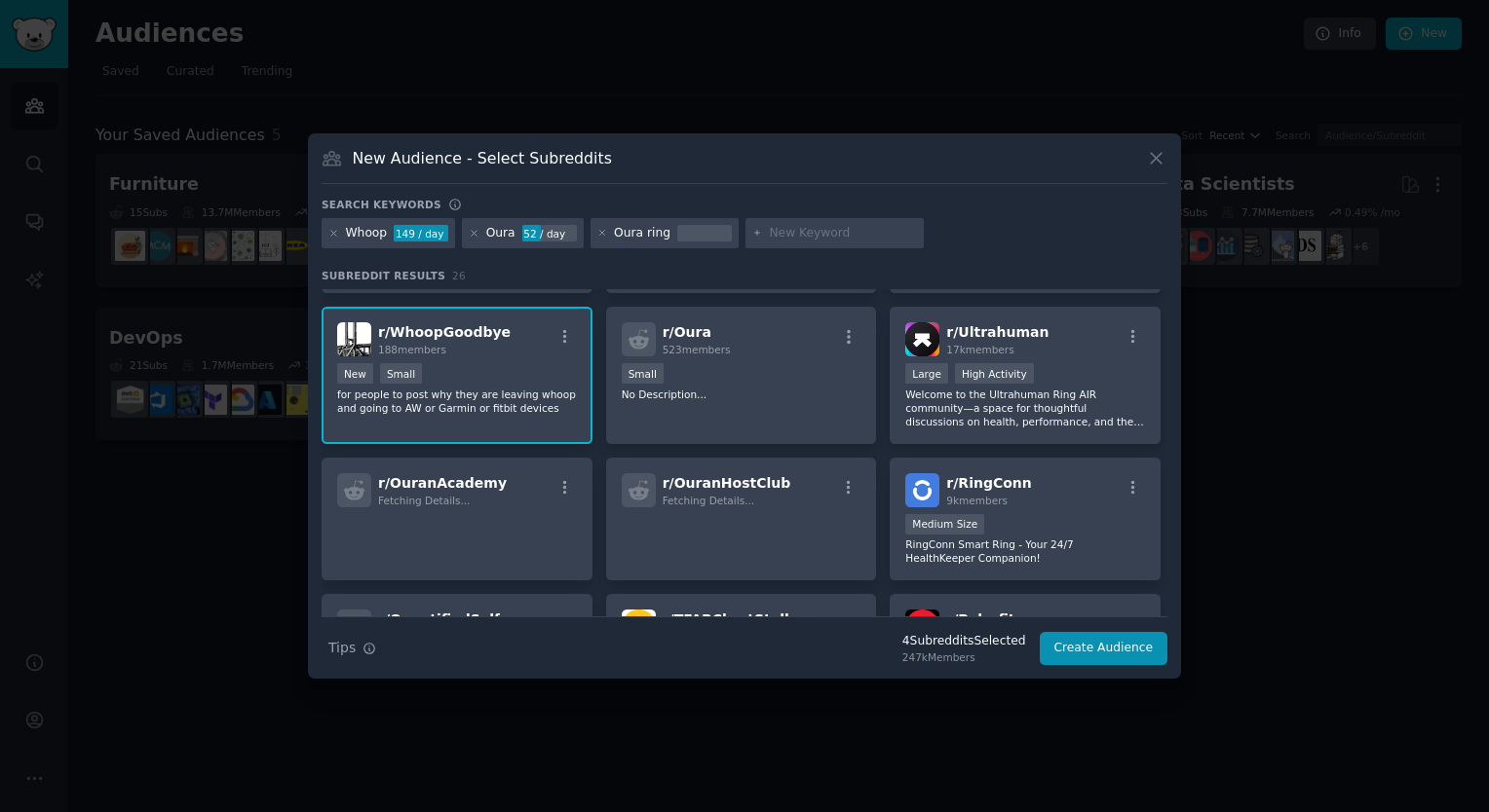
click at [436, 400] on p "for people to post why they are leaving whoop and going to AW or Garmin or fitb…" at bounding box center [457, 402] width 240 height 28
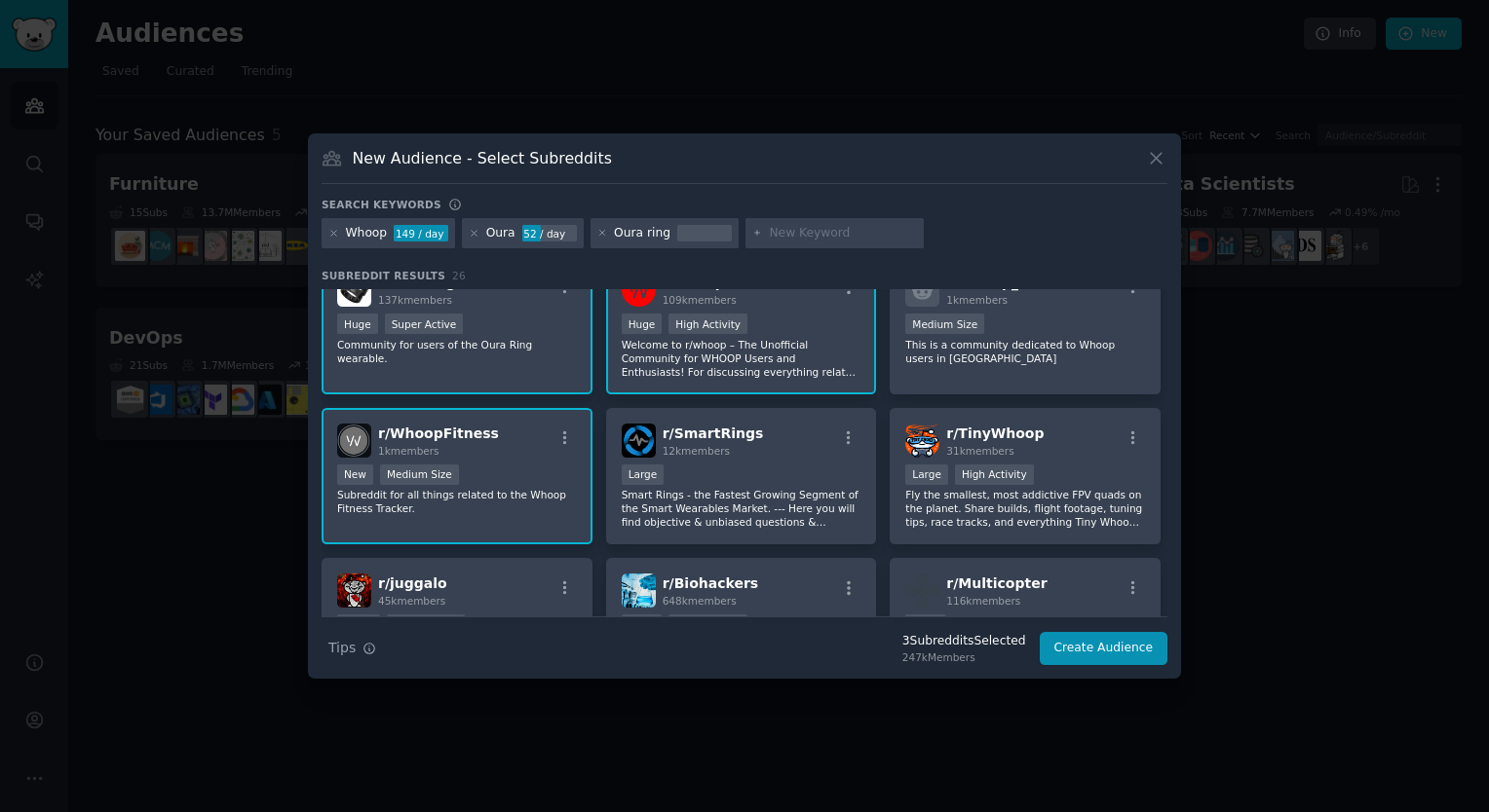
scroll to position [0, 0]
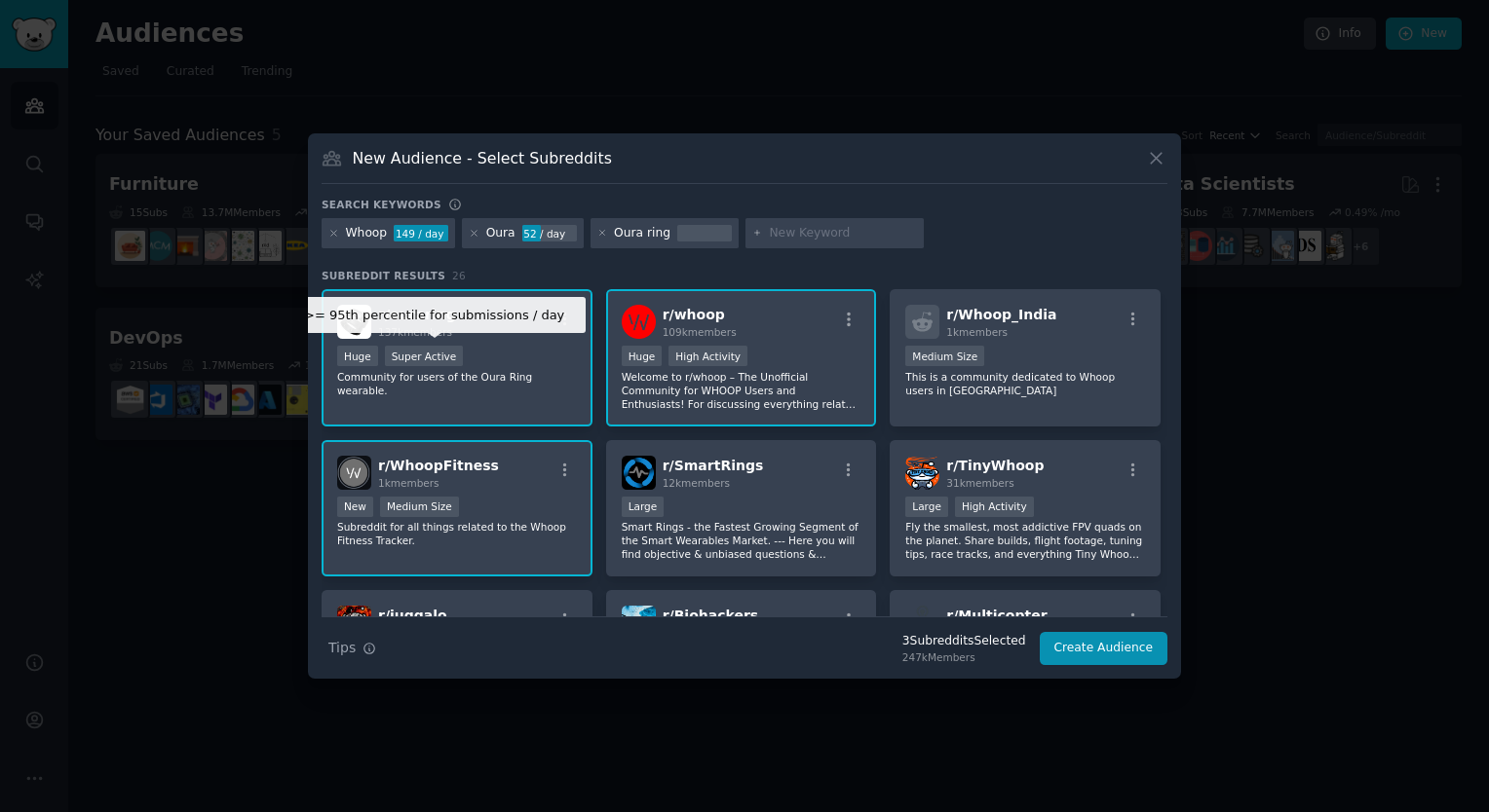
click at [403, 358] on div "Super Active" at bounding box center [425, 356] width 79 height 21
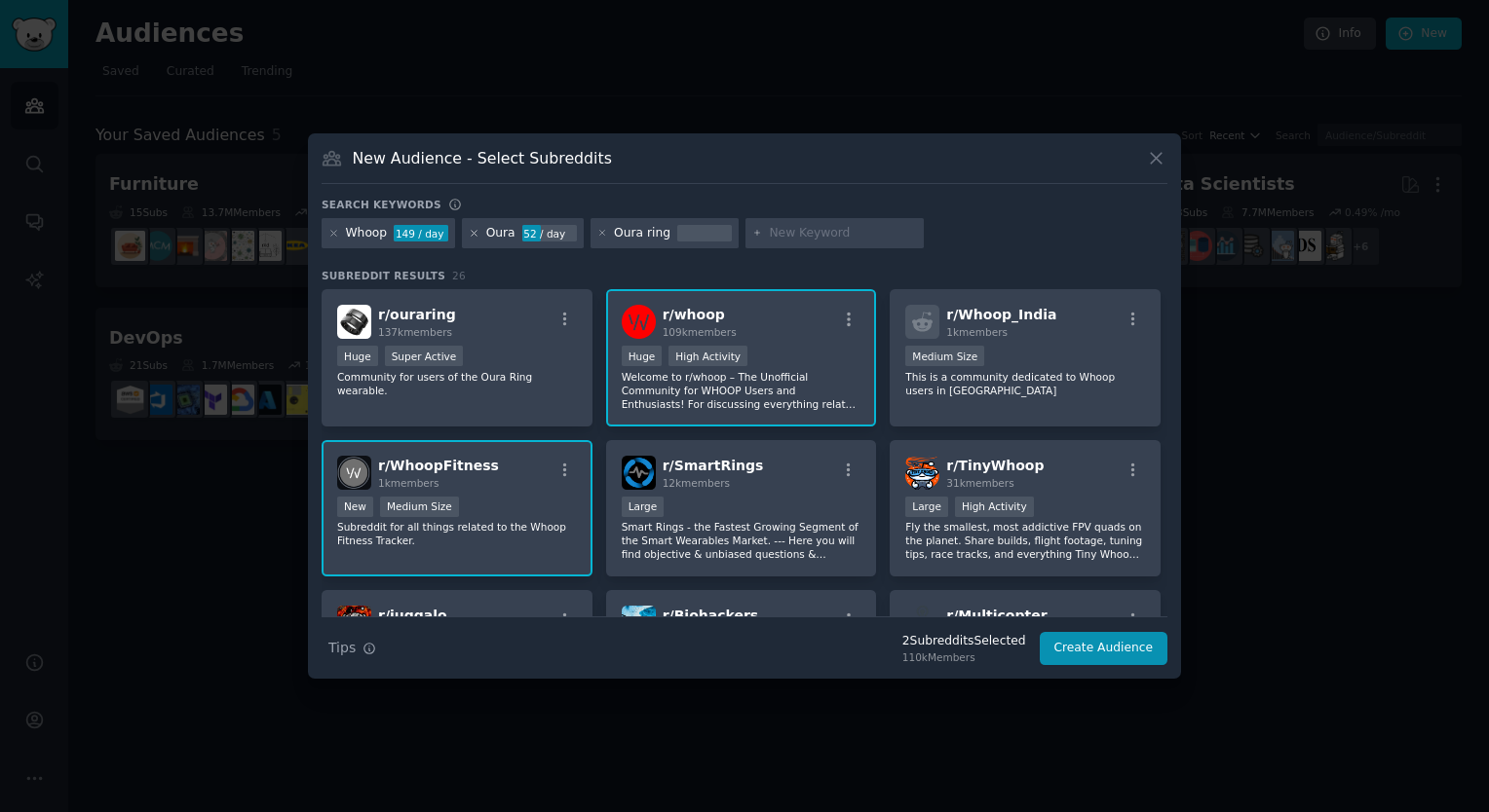
click at [472, 231] on icon at bounding box center [473, 233] width 5 height 5
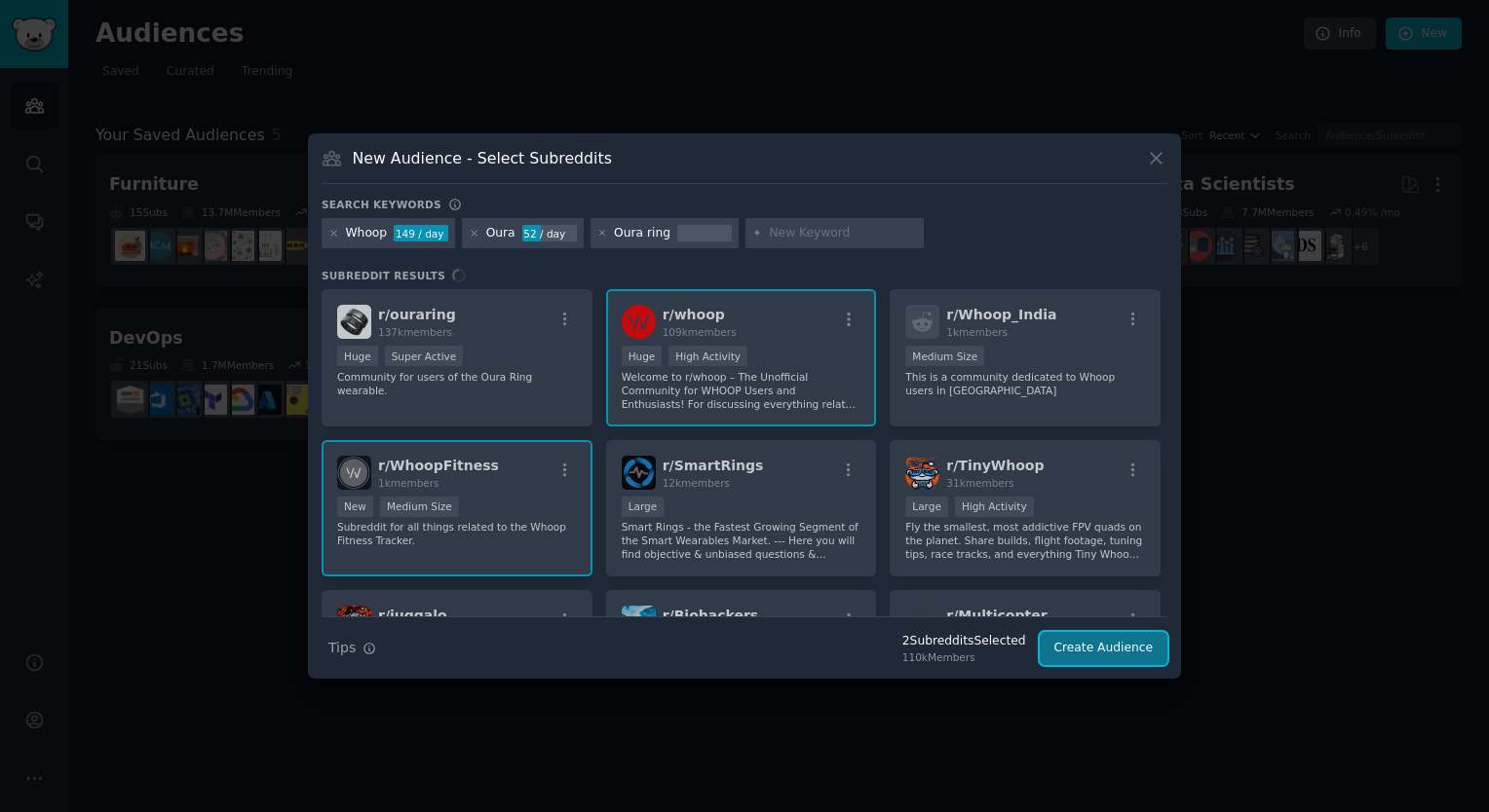
click at [1094, 646] on button "Create Audience" at bounding box center [1104, 648] width 129 height 33
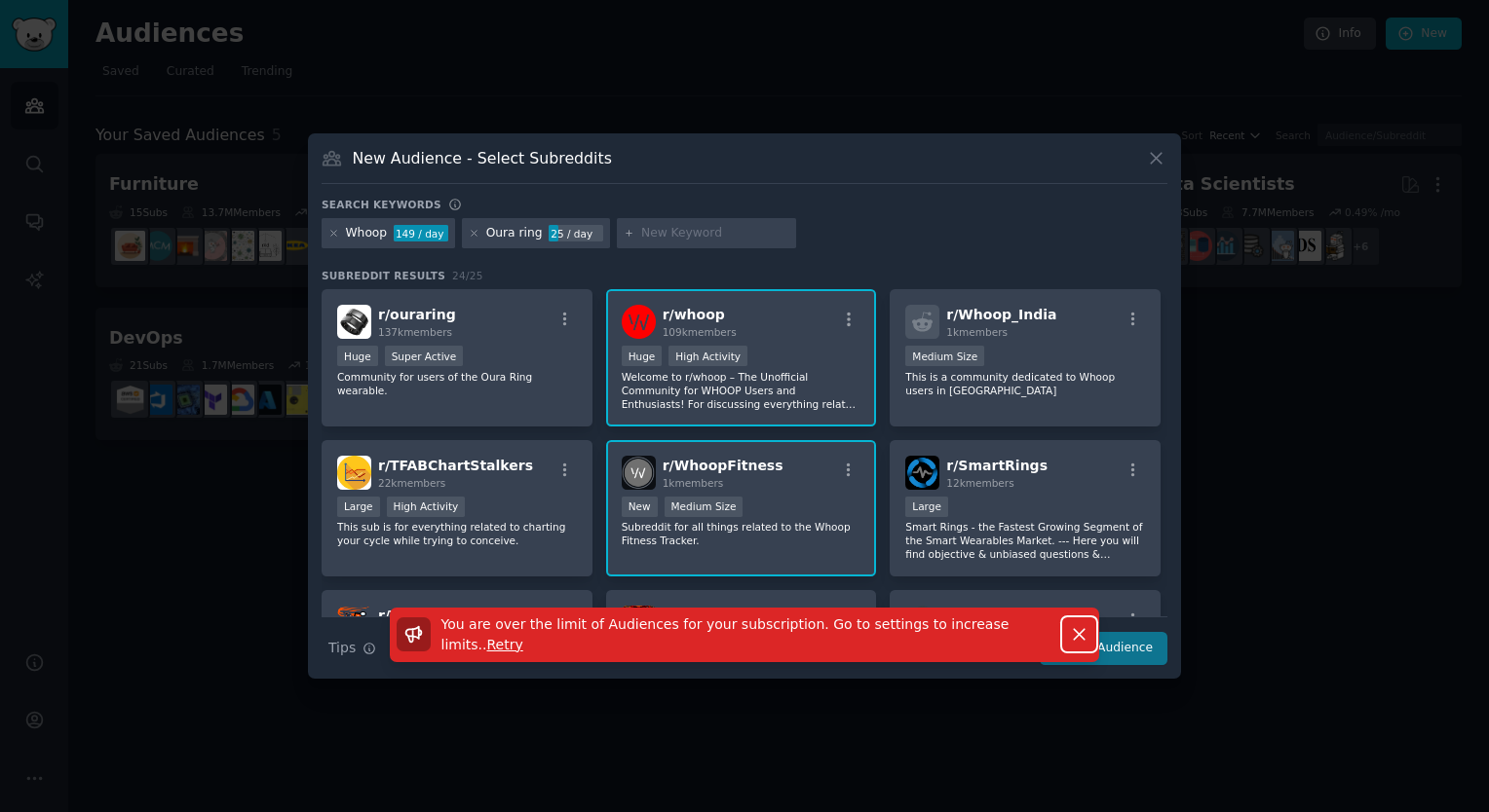
click at [1080, 635] on icon "button" at bounding box center [1079, 636] width 11 height 11
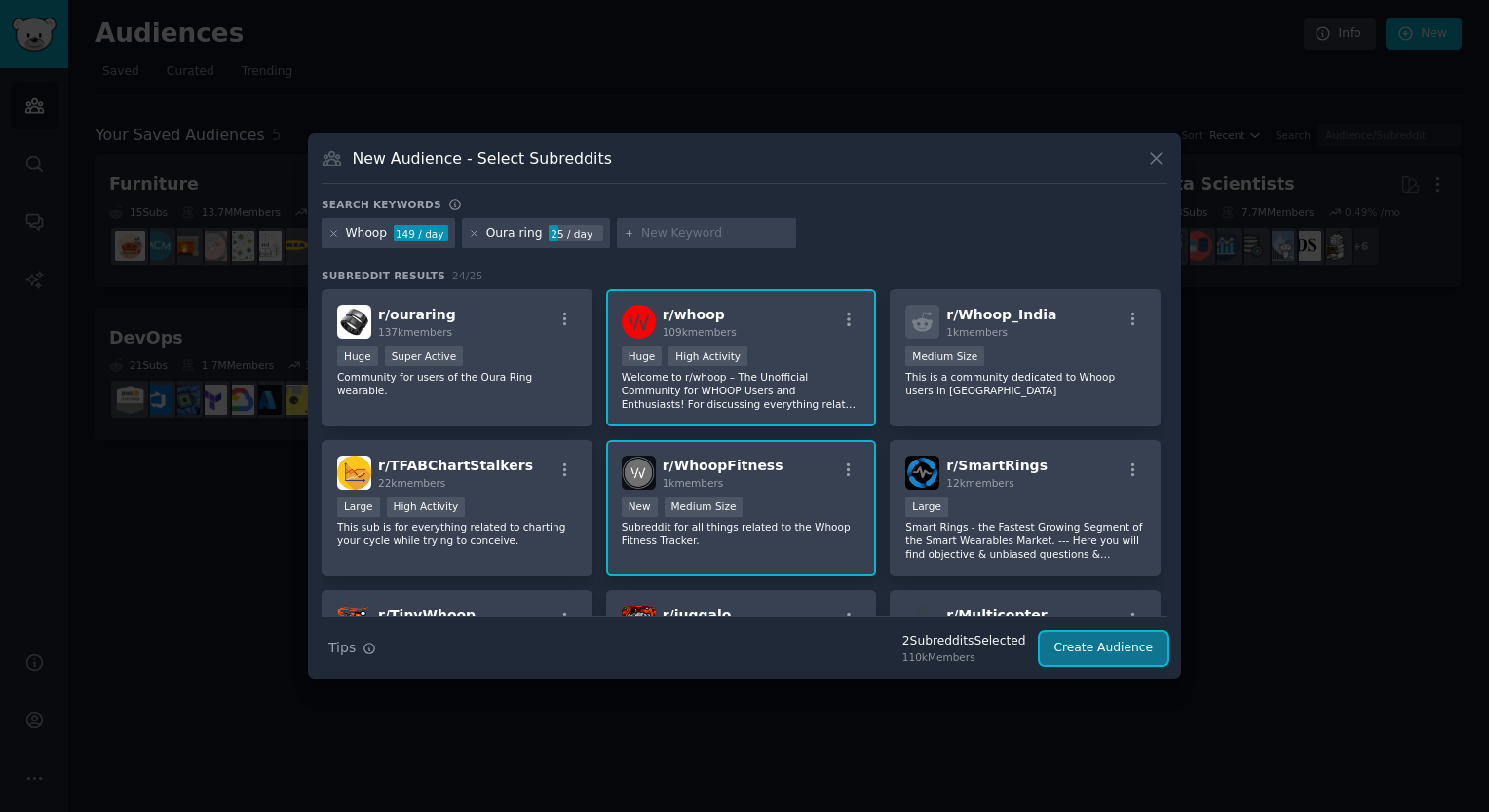
click at [1110, 648] on button "Create Audience" at bounding box center [1104, 648] width 129 height 33
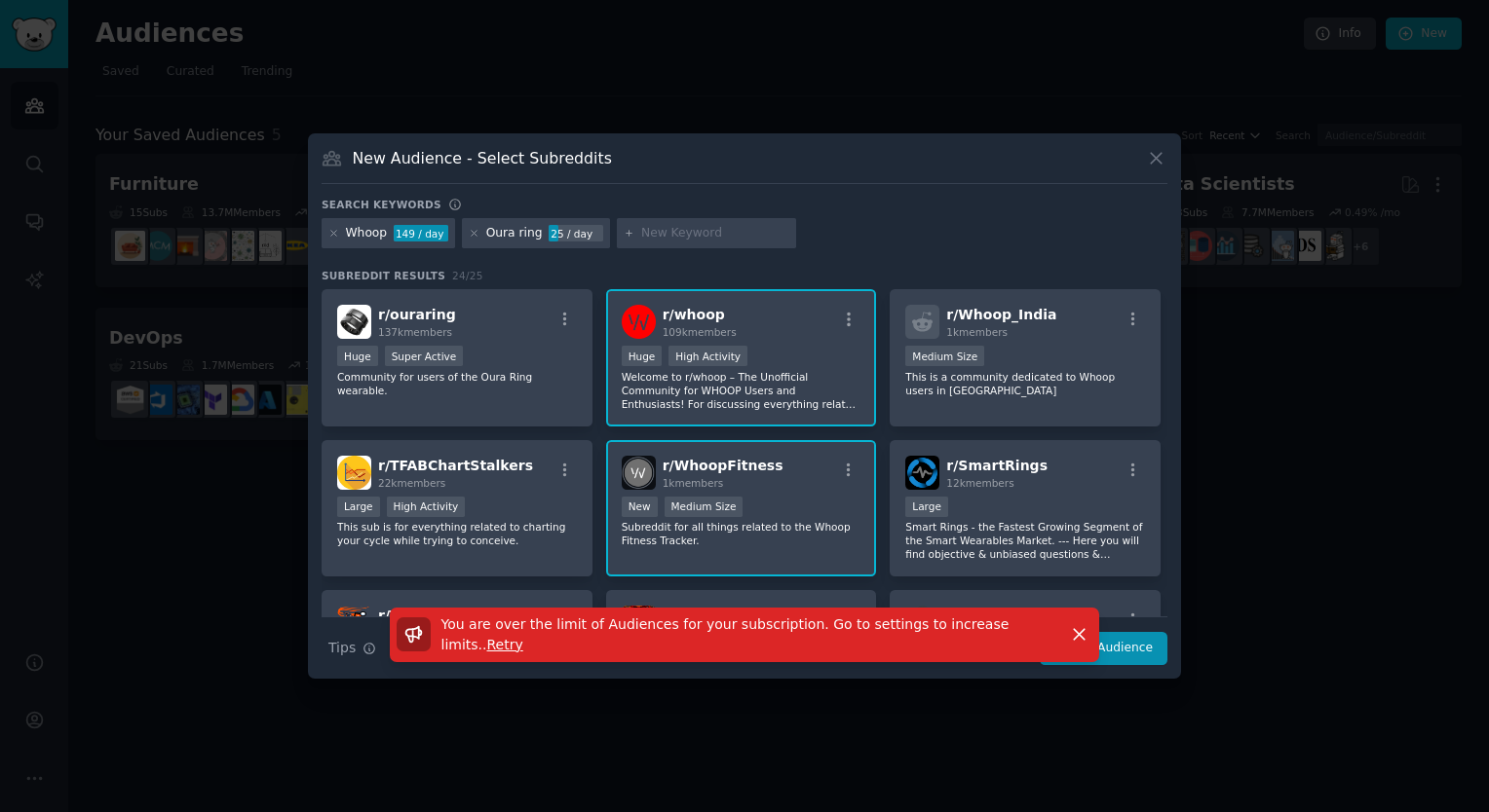
click at [1147, 145] on div "New Audience - Select Subreddits Search keywords Whoop 149 / day Oura ring 25 /…" at bounding box center [744, 406] width 873 height 546
click at [1150, 157] on icon at bounding box center [1156, 158] width 21 height 21
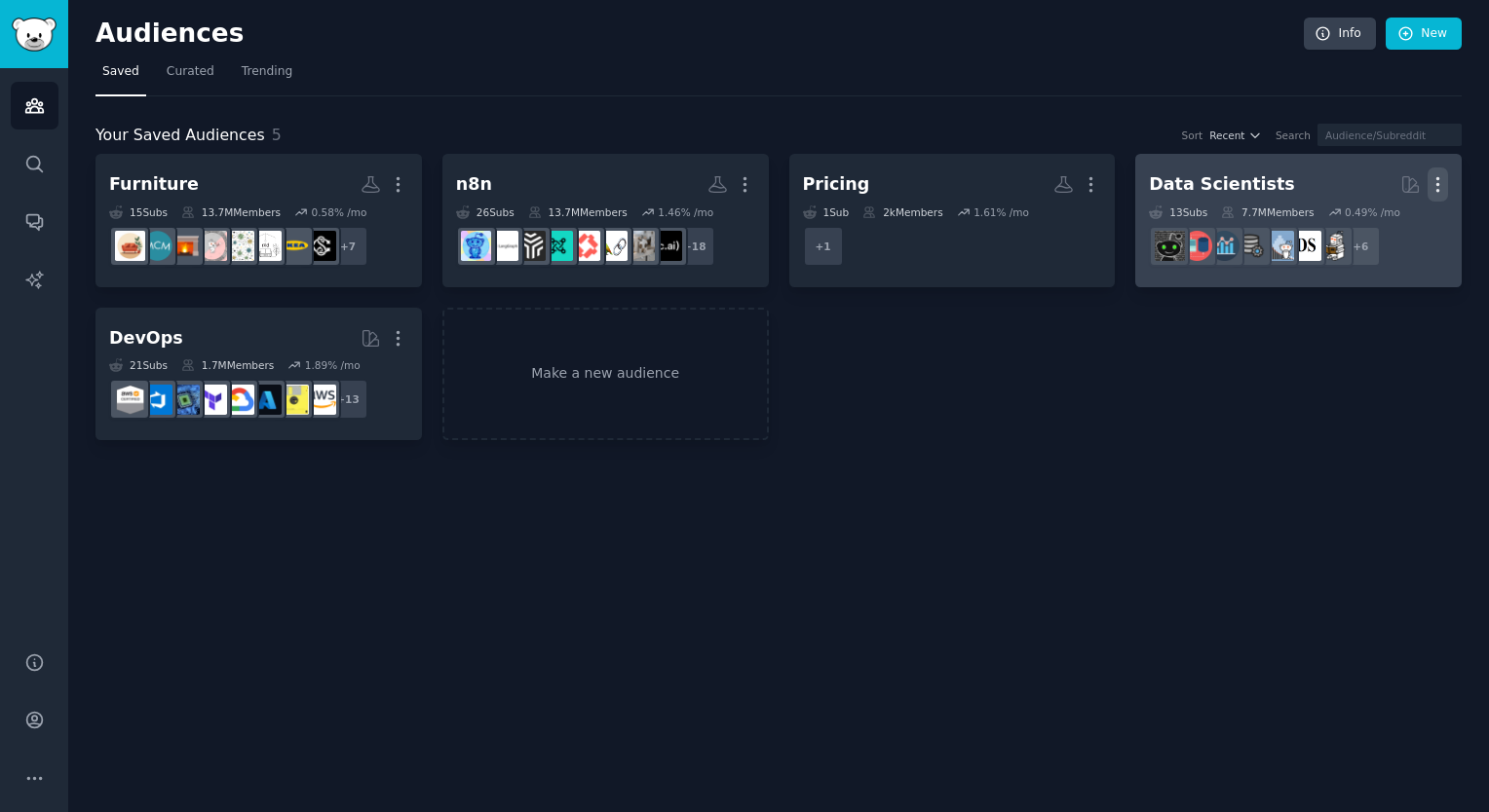
click at [1446, 188] on icon "button" at bounding box center [1437, 184] width 21 height 21
click at [1374, 230] on p "Delete" at bounding box center [1384, 225] width 45 height 21
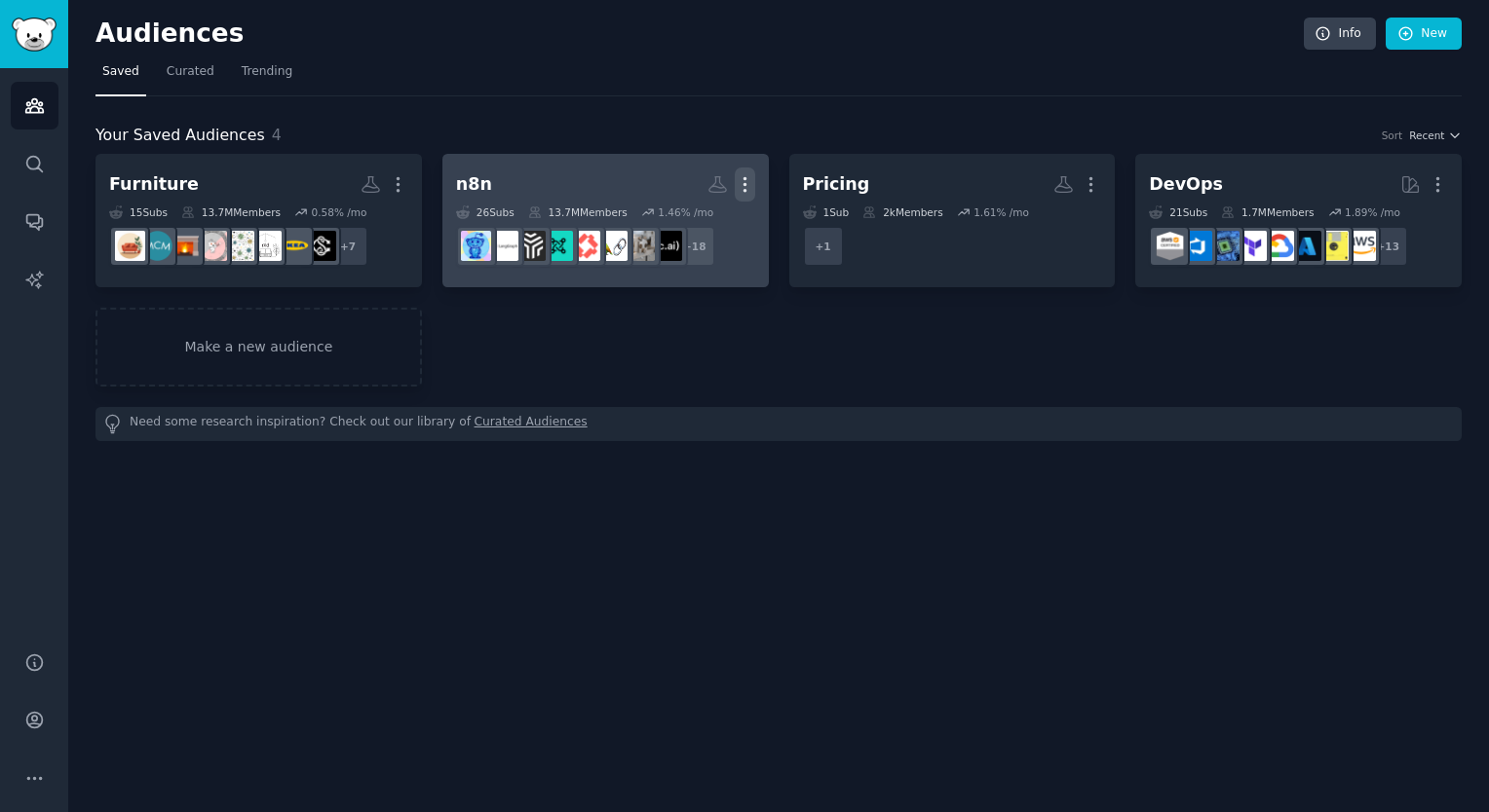
click at [744, 182] on icon "button" at bounding box center [745, 185] width 2 height 14
click at [669, 224] on div "Delete" at bounding box center [678, 225] width 92 height 41
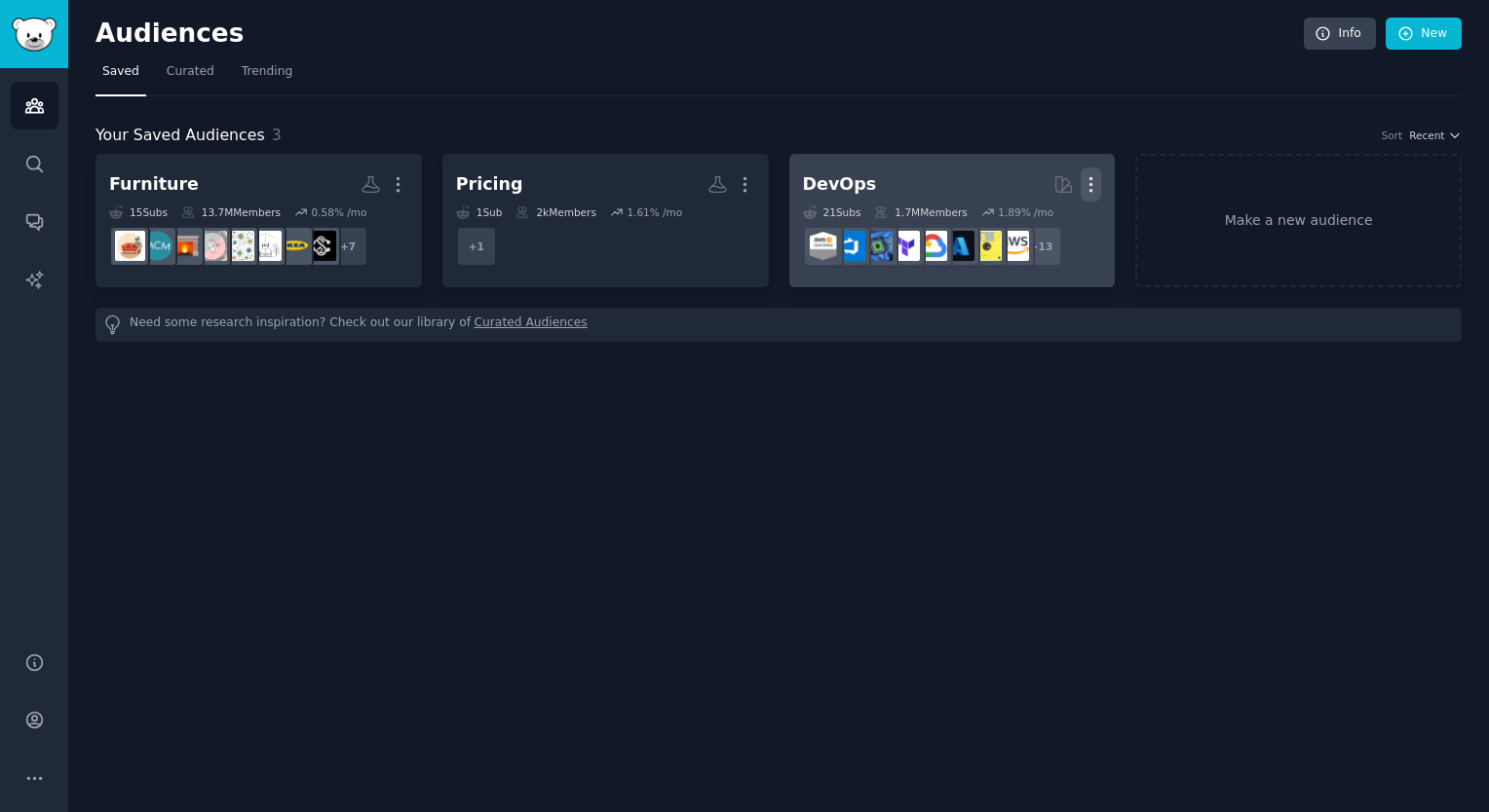
click at [1087, 179] on icon "button" at bounding box center [1090, 184] width 21 height 21
click at [1046, 225] on p "Delete" at bounding box center [1038, 225] width 45 height 21
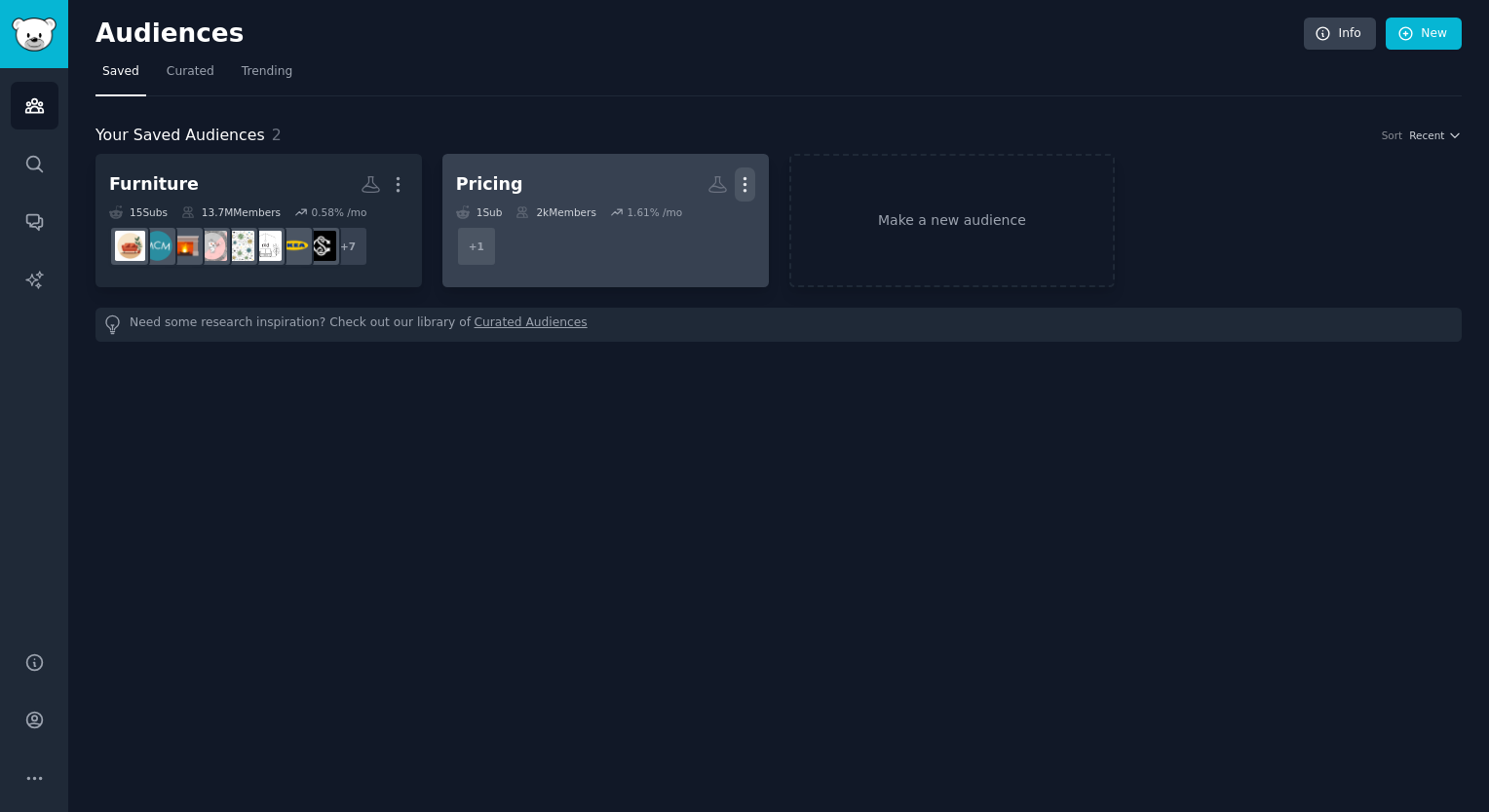
click at [745, 178] on icon "button" at bounding box center [745, 185] width 2 height 14
click at [686, 220] on p "Delete" at bounding box center [691, 225] width 45 height 21
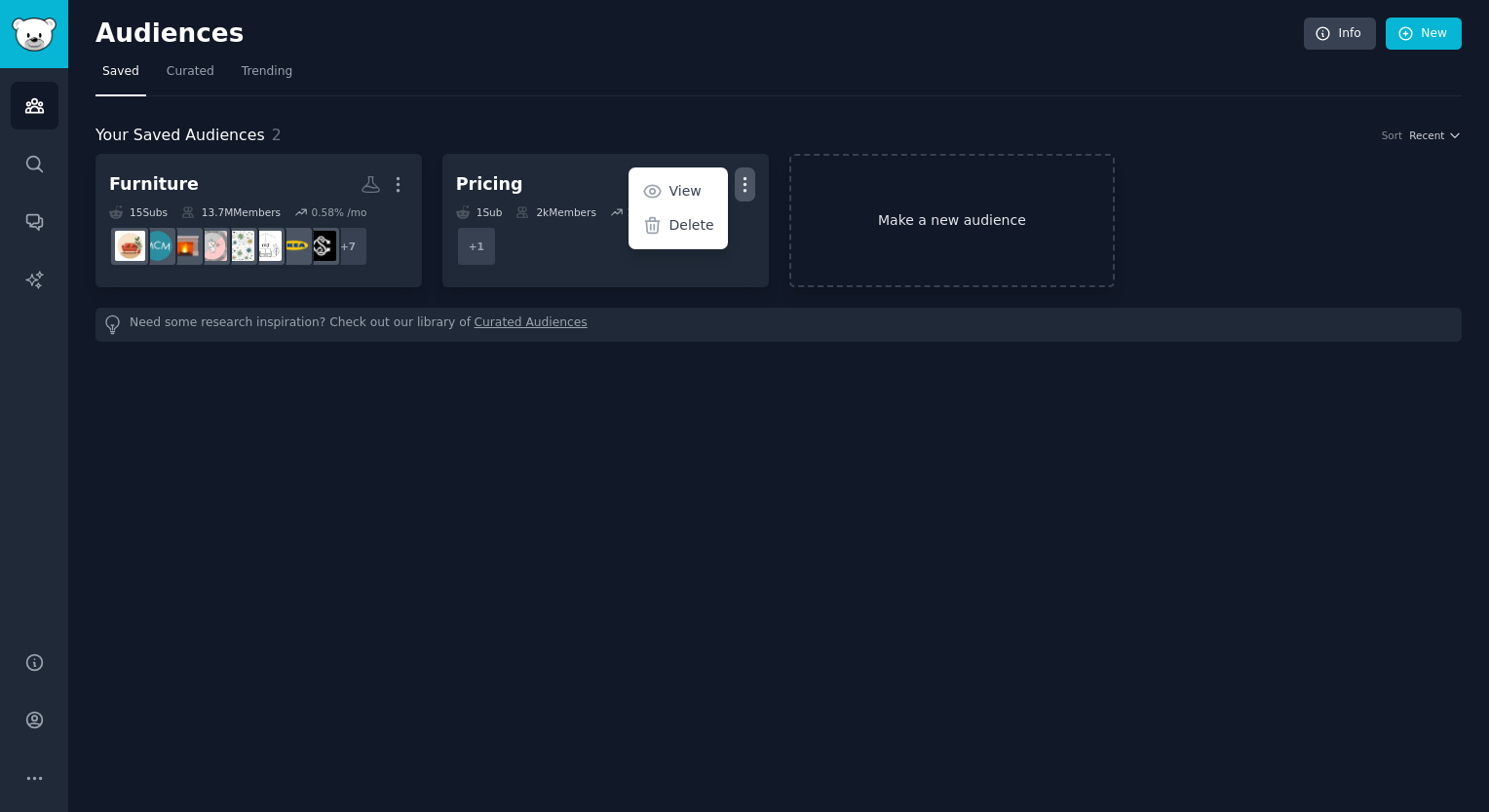
click at [866, 214] on div "Furniture More 15 Sub s 13.7M Members 0.58 % /mo r/IKEA + 7 Pricing Custom Audi…" at bounding box center [778, 220] width 1366 height 134
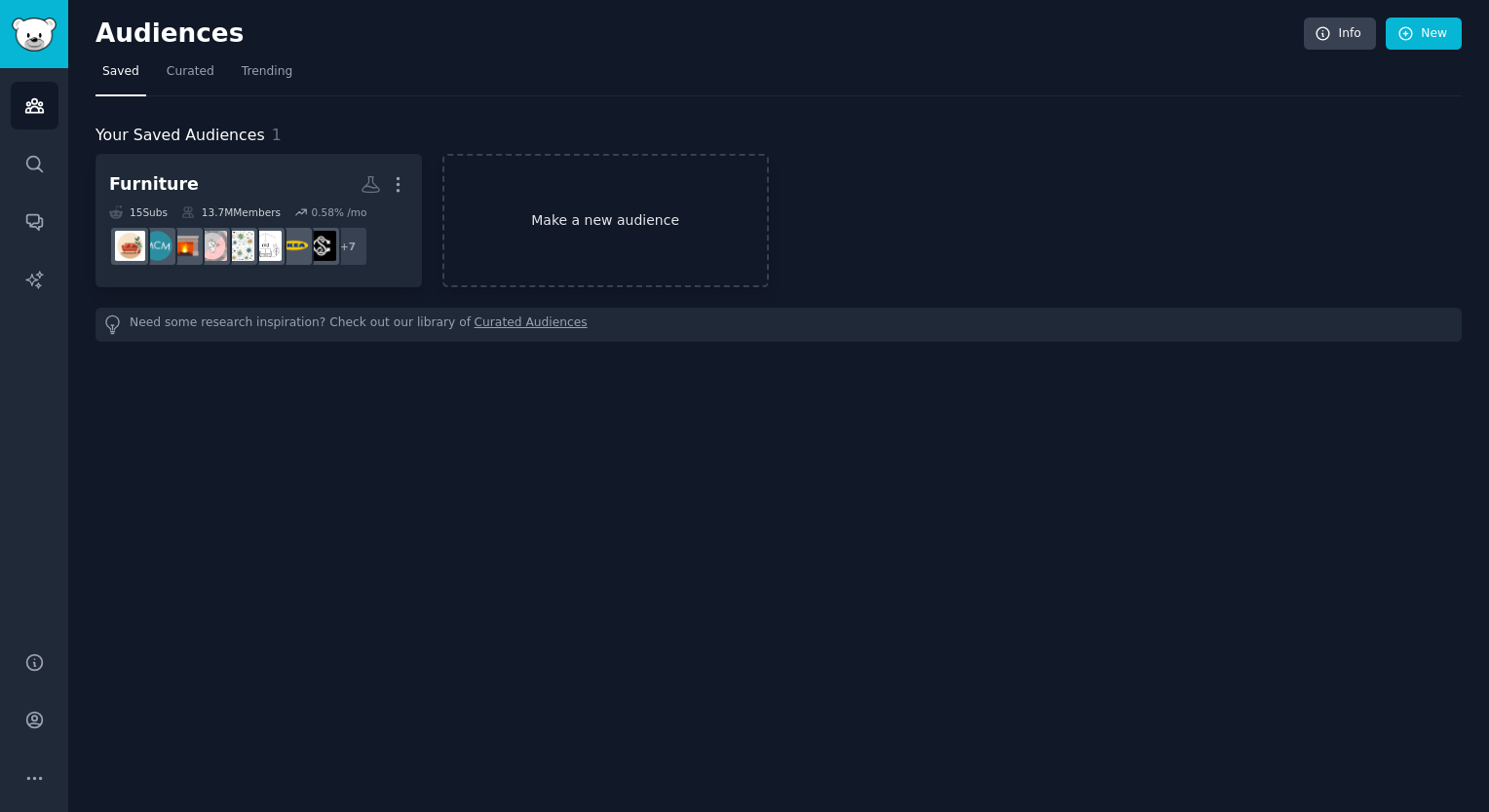
click at [610, 216] on link "Make a new audience" at bounding box center [605, 220] width 326 height 134
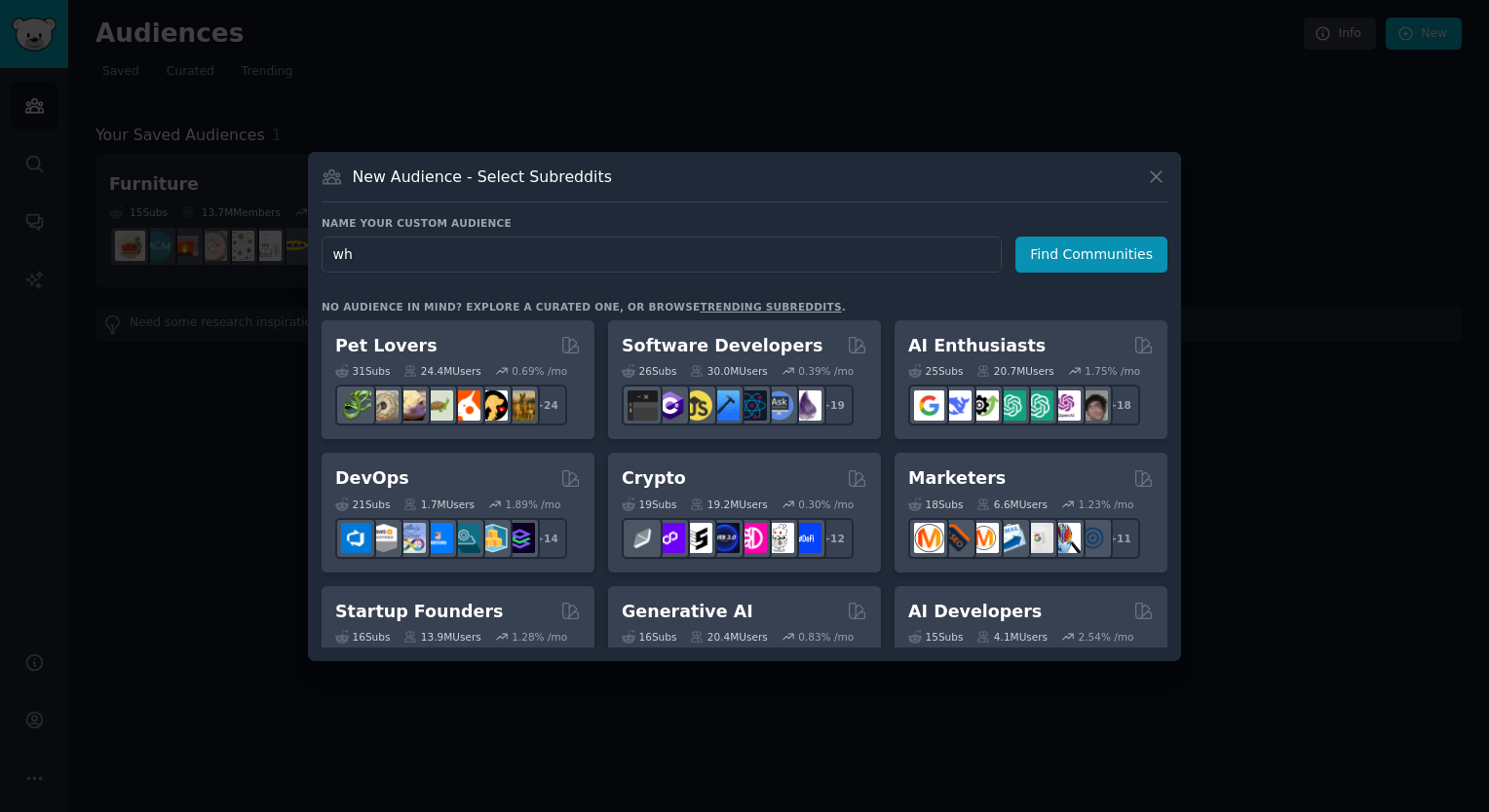
type input "w"
click at [703, 304] on link "trending subreddits" at bounding box center [770, 307] width 141 height 12
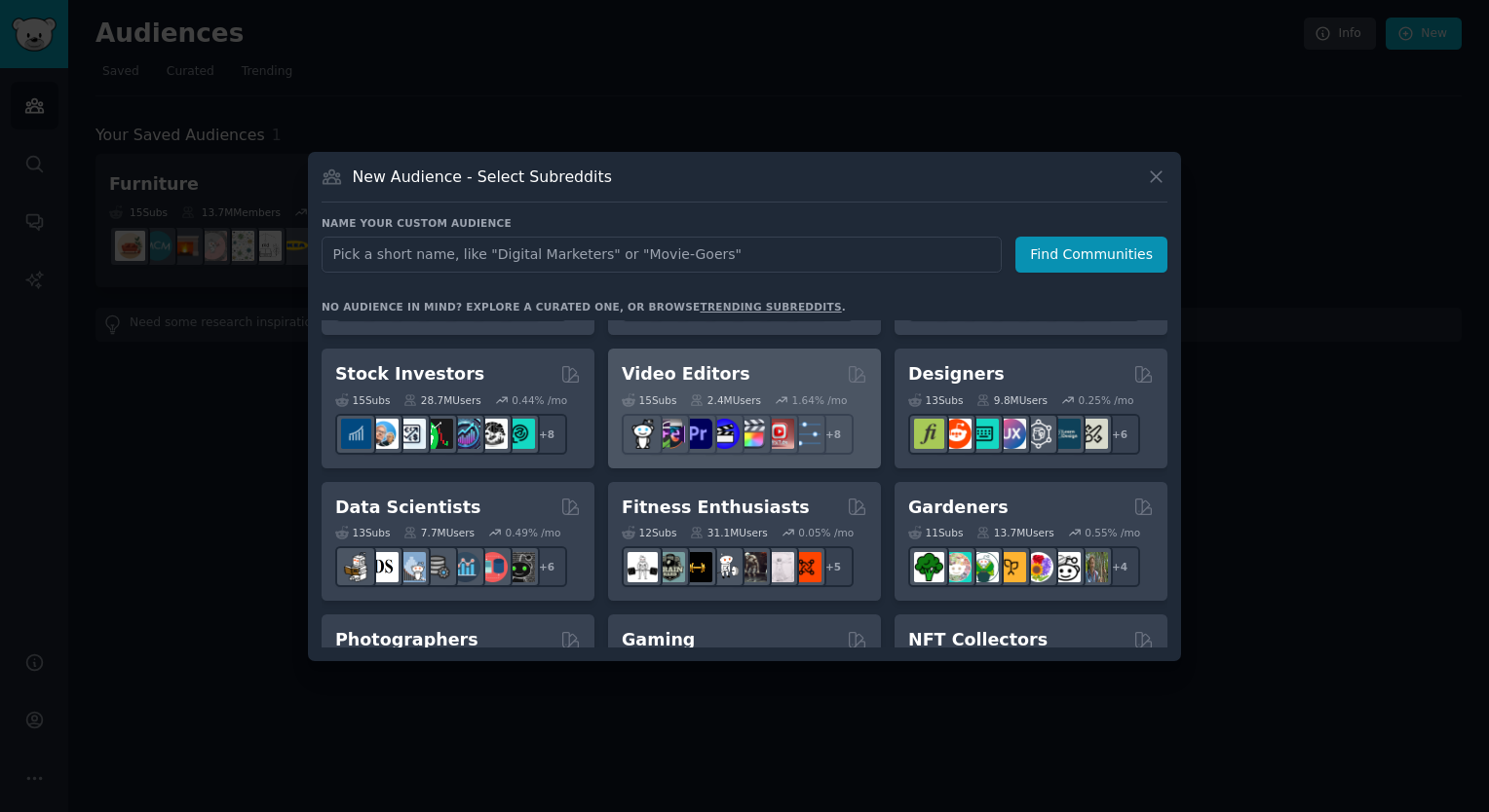
scroll to position [390, 0]
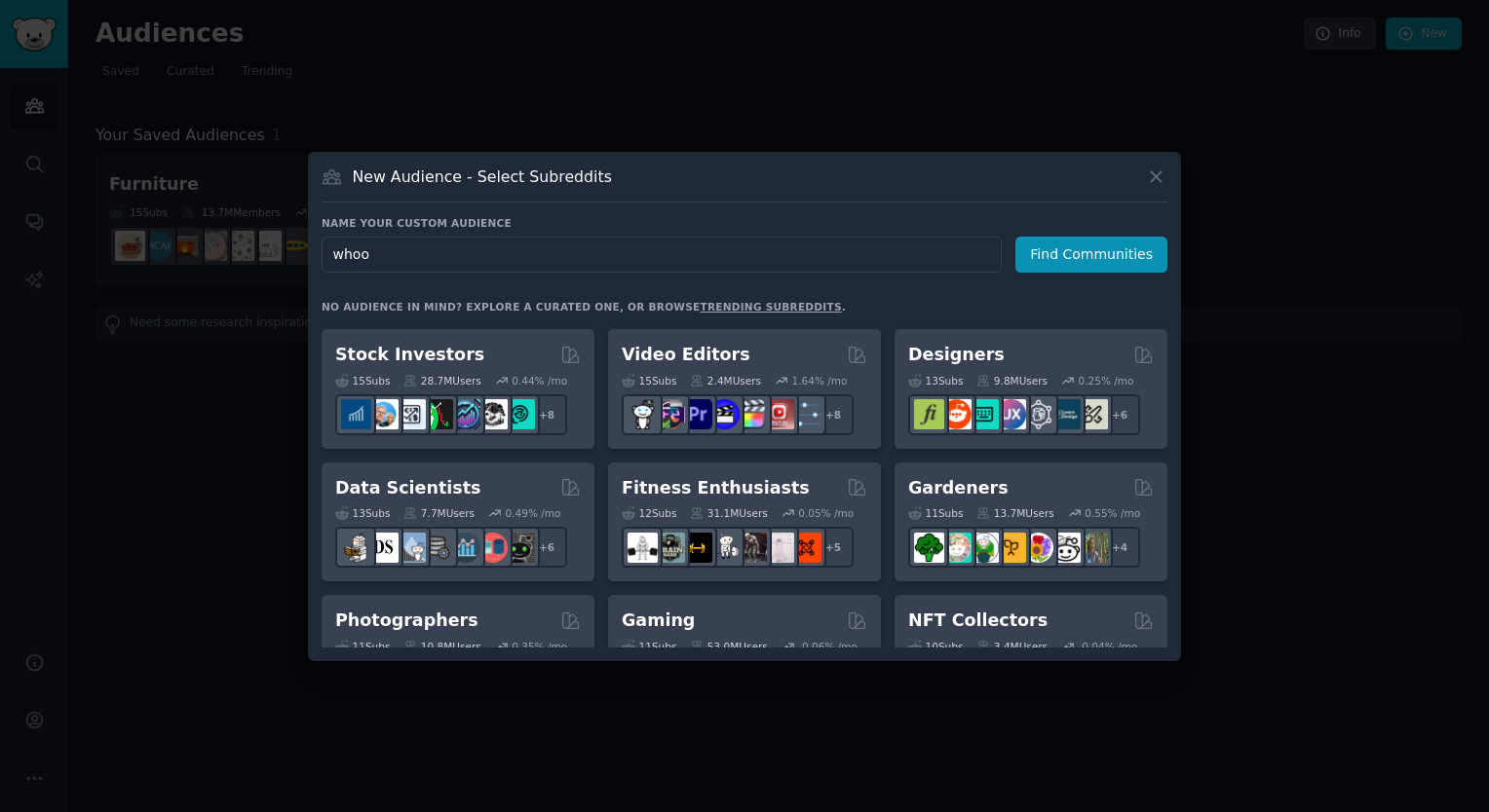
type input "whoop"
click button "Find Communities" at bounding box center [1091, 255] width 152 height 36
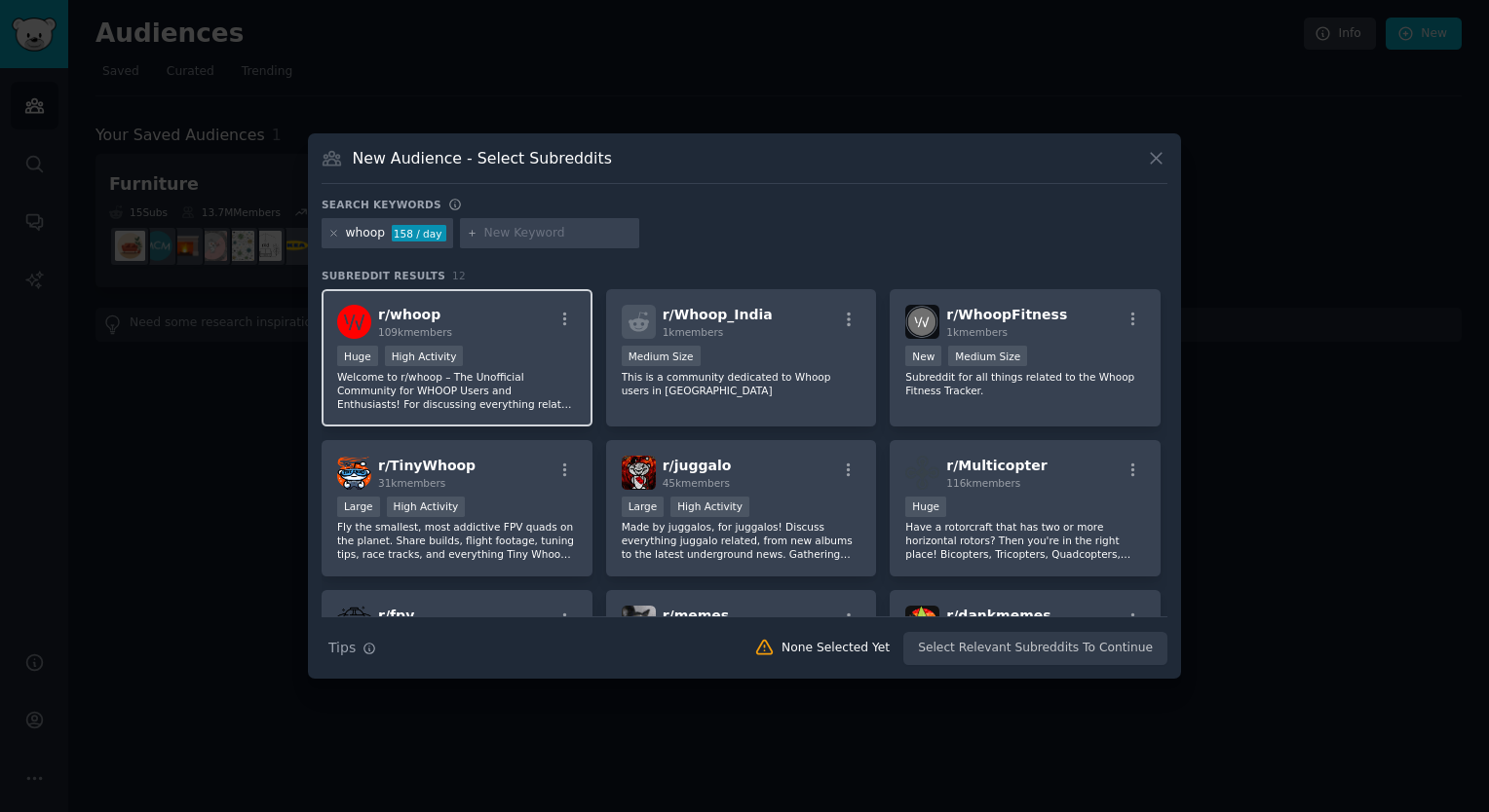
click at [473, 314] on div "r/ whoop 109k members" at bounding box center [457, 321] width 240 height 34
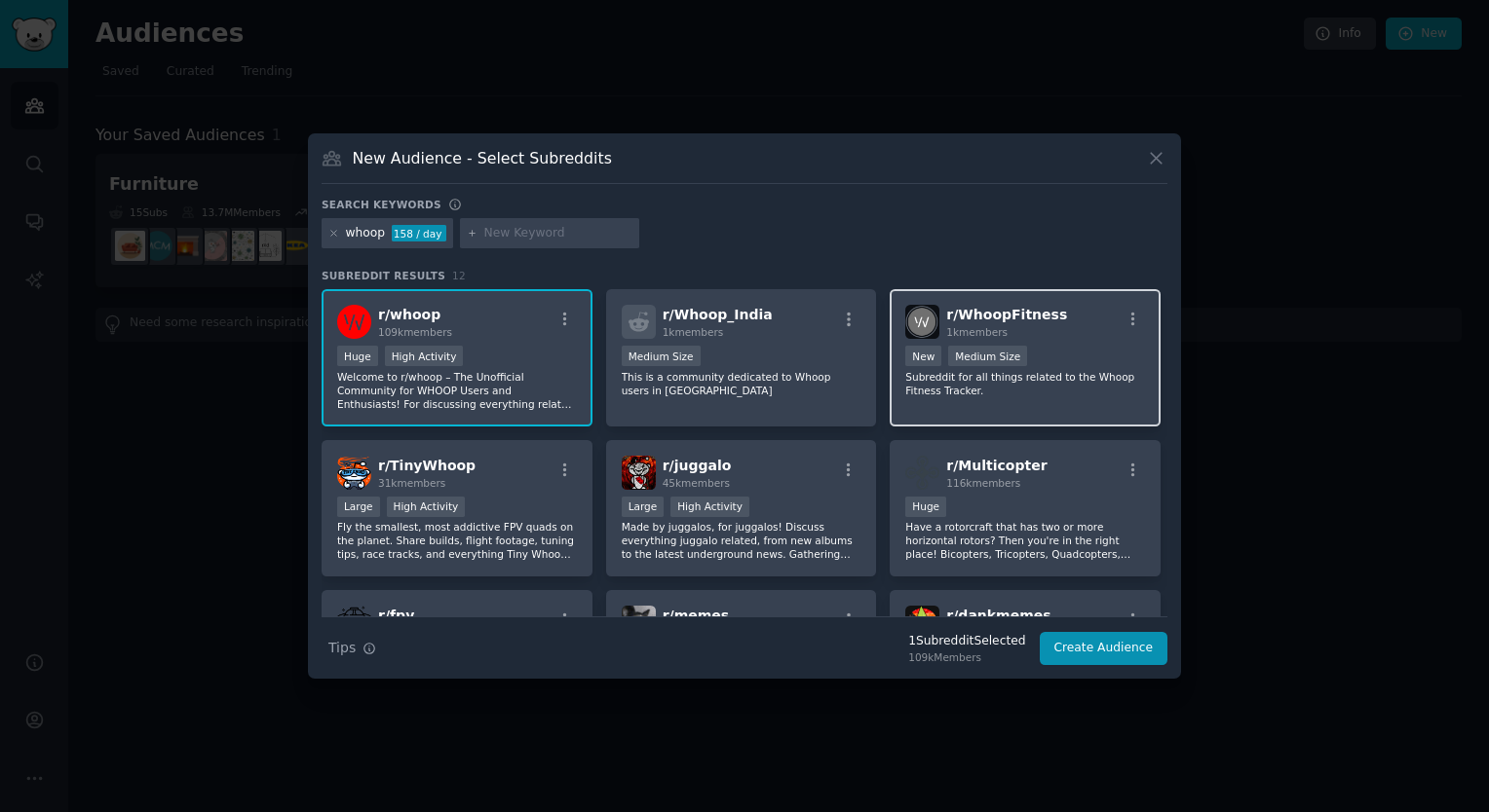
click at [964, 326] on span "1k members" at bounding box center [977, 332] width 62 height 12
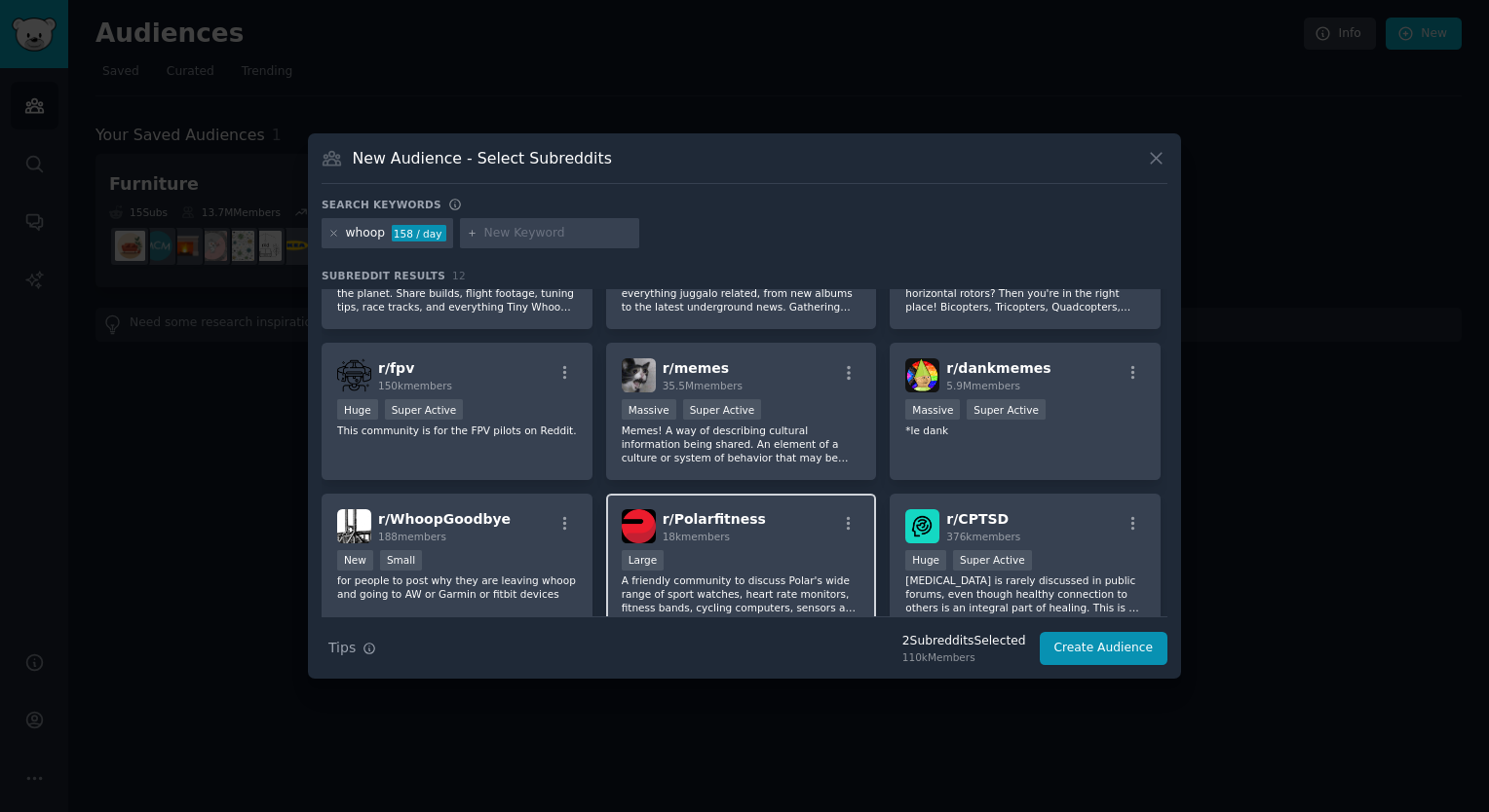
scroll to position [292, 0]
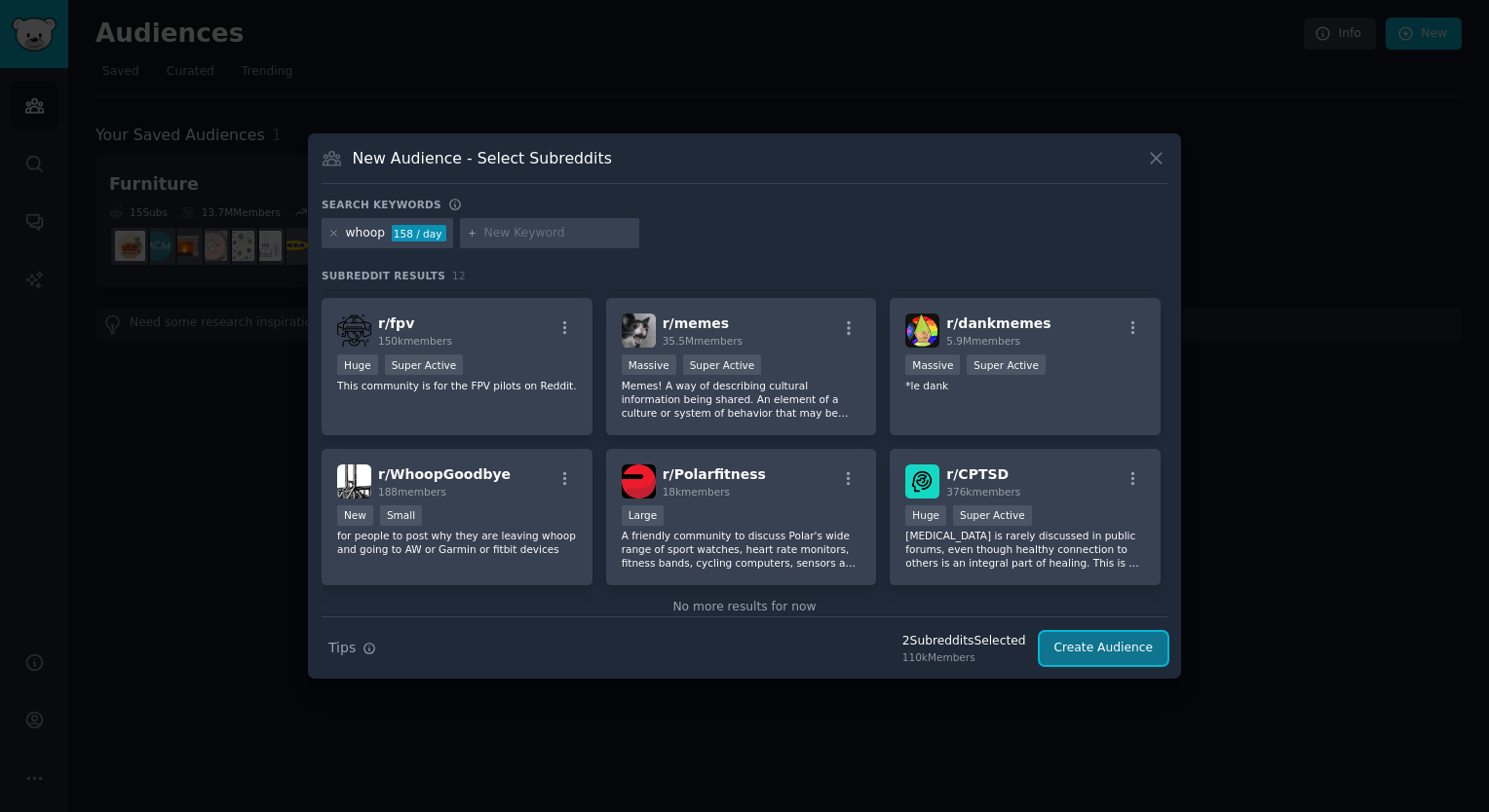
click at [1115, 634] on button "Create Audience" at bounding box center [1104, 648] width 129 height 33
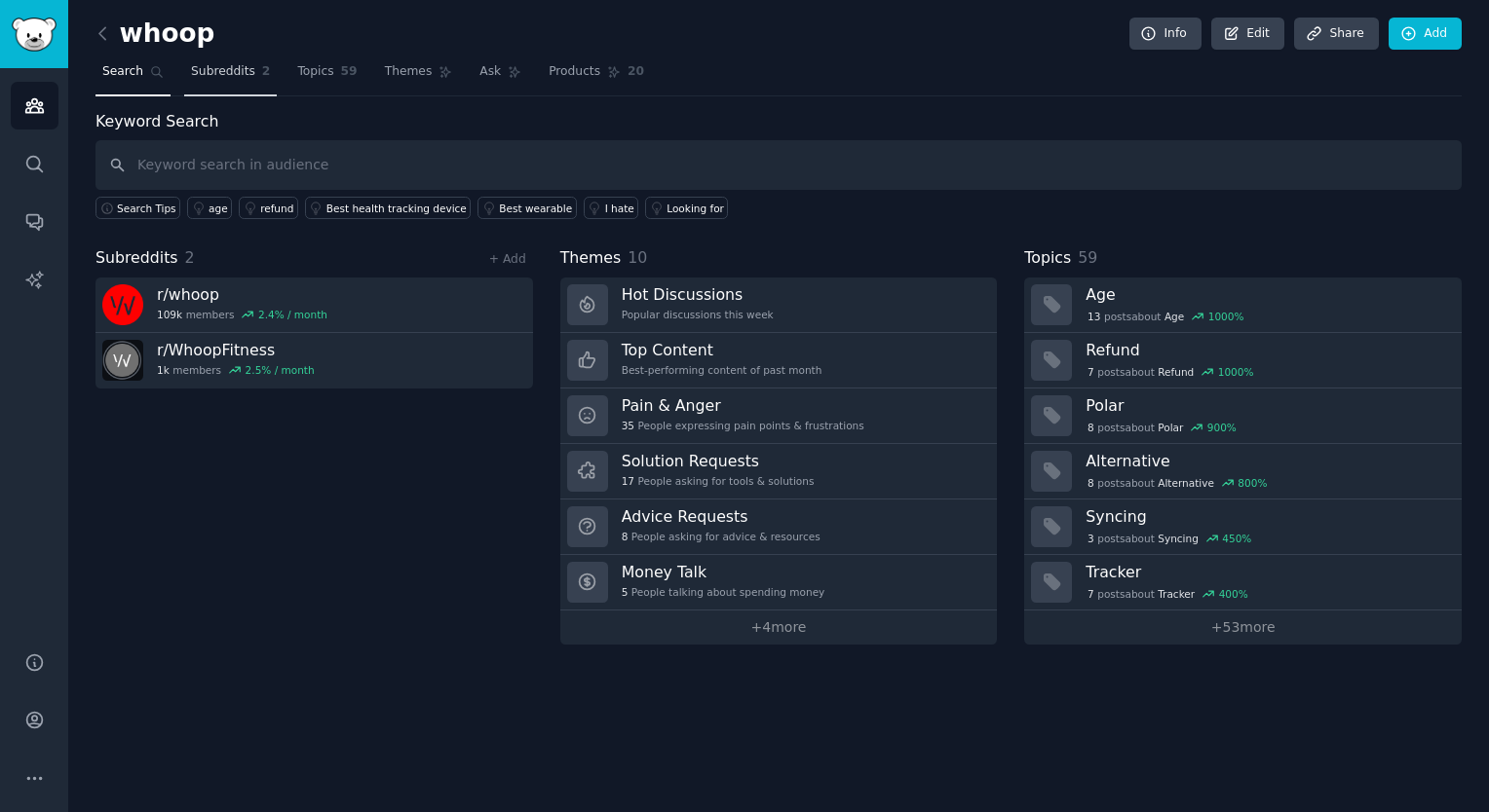
click at [227, 78] on span "Subreddits" at bounding box center [223, 72] width 64 height 18
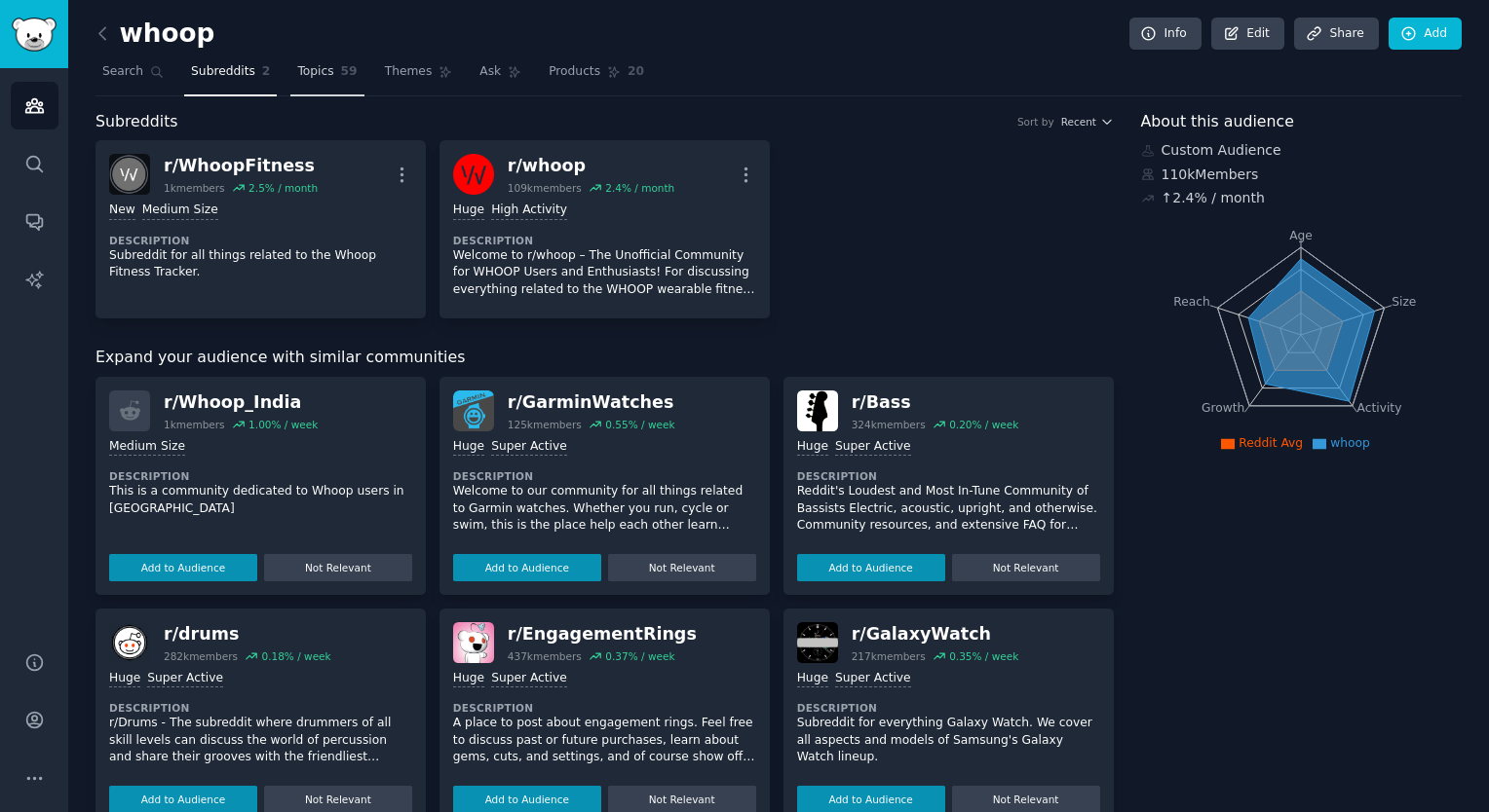
click at [307, 67] on span "Topics" at bounding box center [315, 72] width 36 height 18
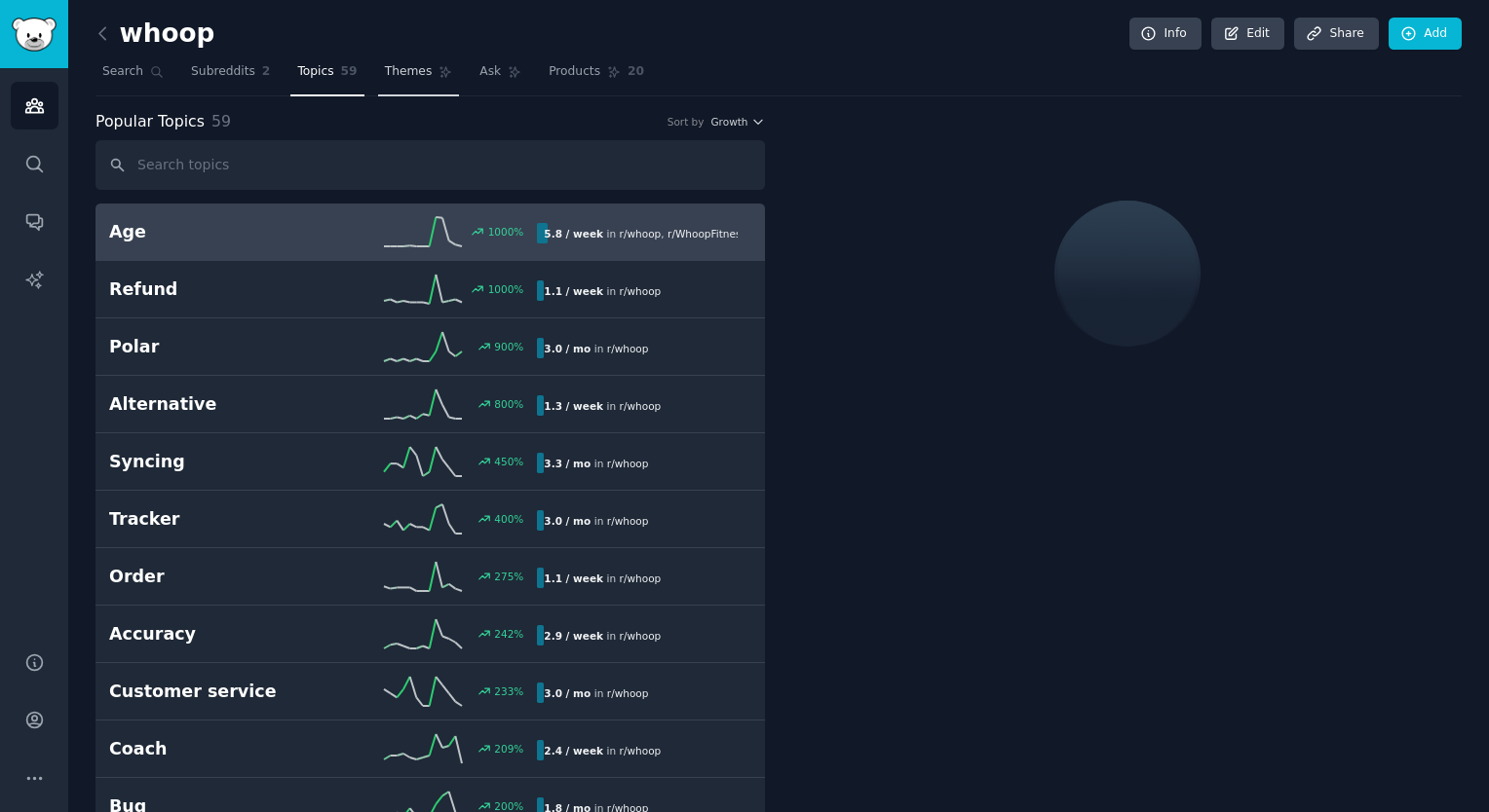
click at [386, 85] on link "Themes" at bounding box center [419, 76] width 82 height 40
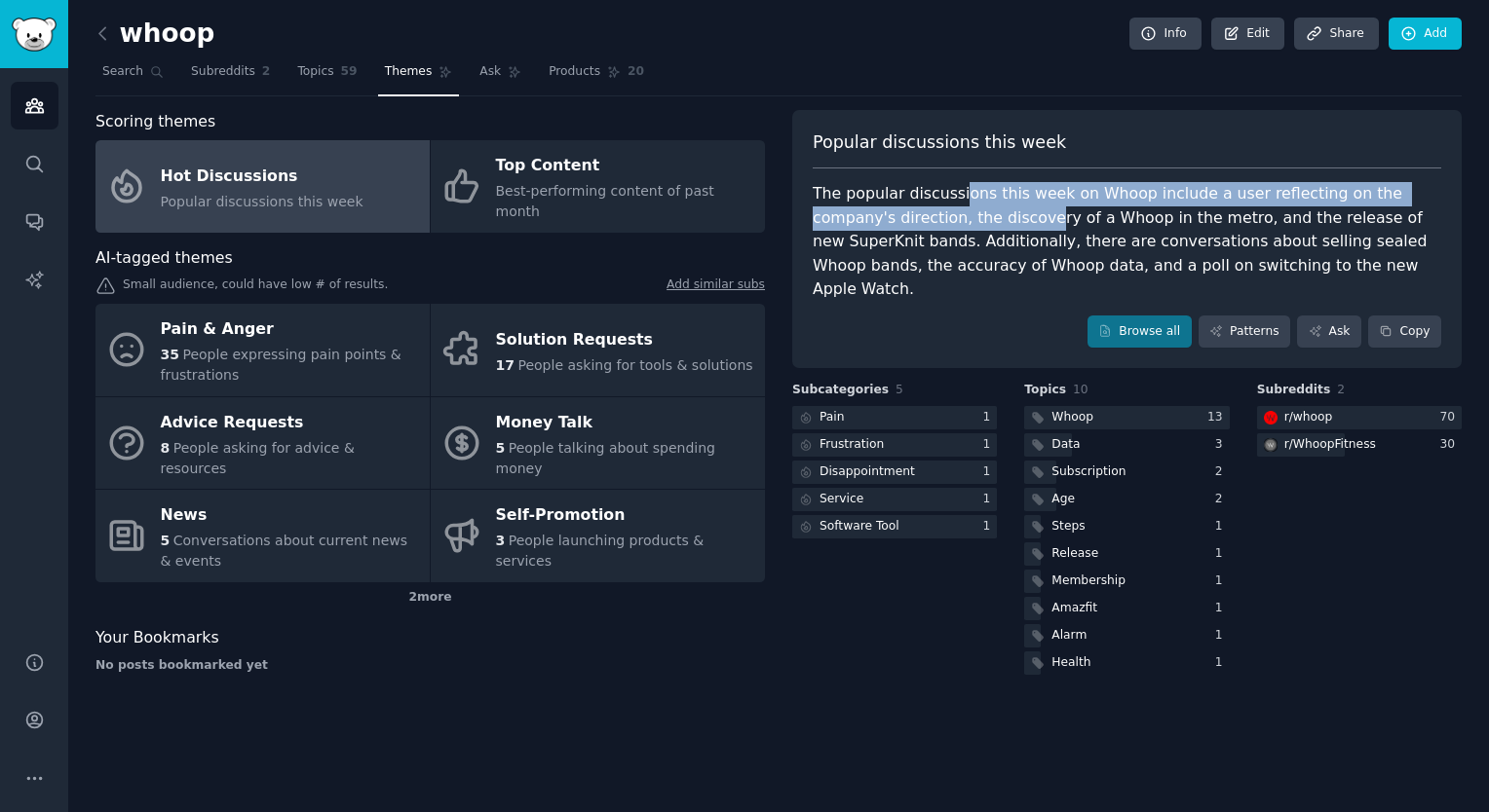
click at [955, 207] on div "The popular discussions this week on Whoop include a user reflecting on the com…" at bounding box center [1127, 242] width 629 height 120
click at [955, 208] on div "The popular discussions this week on Whoop include a user reflecting on the com…" at bounding box center [1127, 242] width 629 height 120
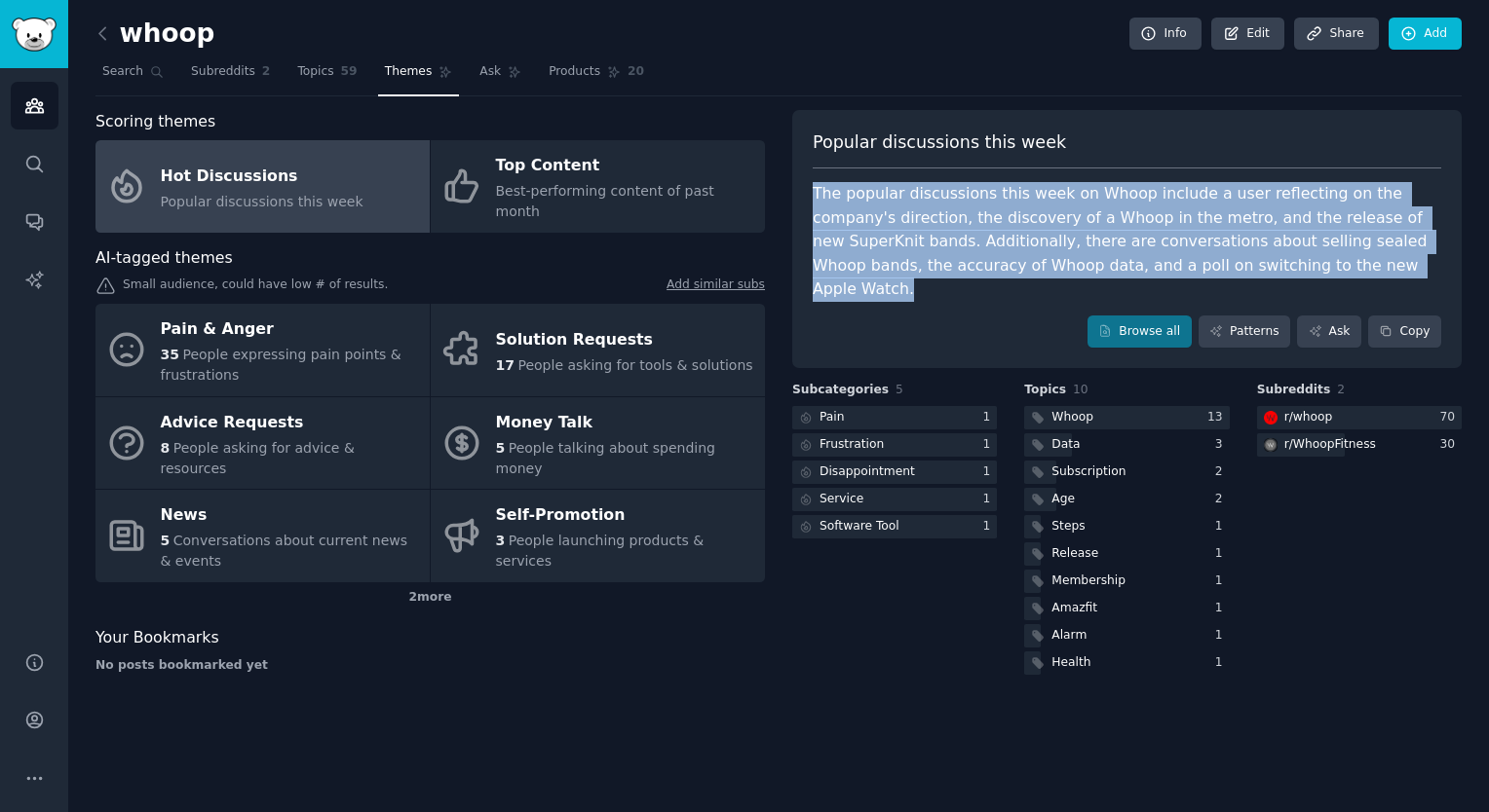
click at [955, 208] on div "The popular discussions this week on Whoop include a user reflecting on the com…" at bounding box center [1127, 242] width 629 height 120
